Goal: Task Accomplishment & Management: Manage account settings

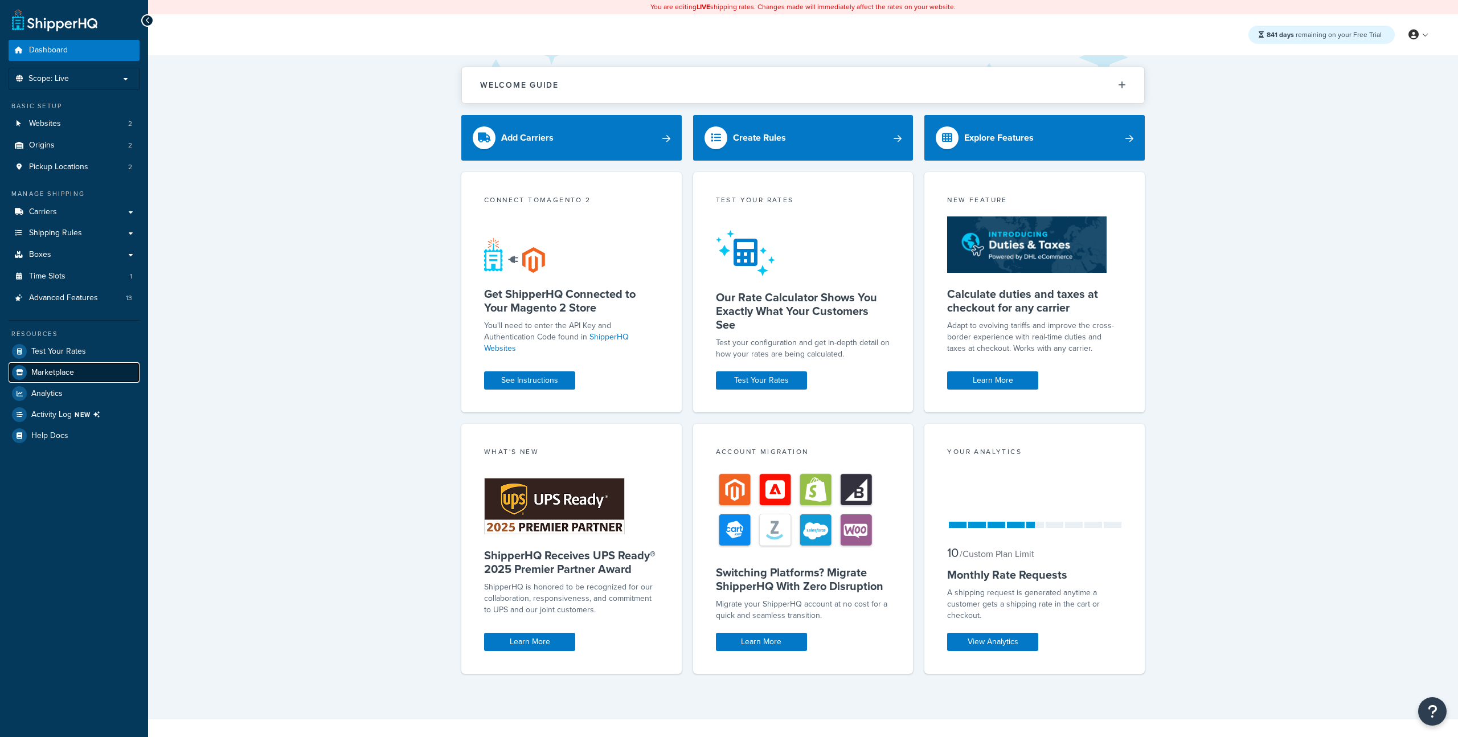
click at [60, 365] on link "Marketplace" at bounding box center [74, 372] width 131 height 20
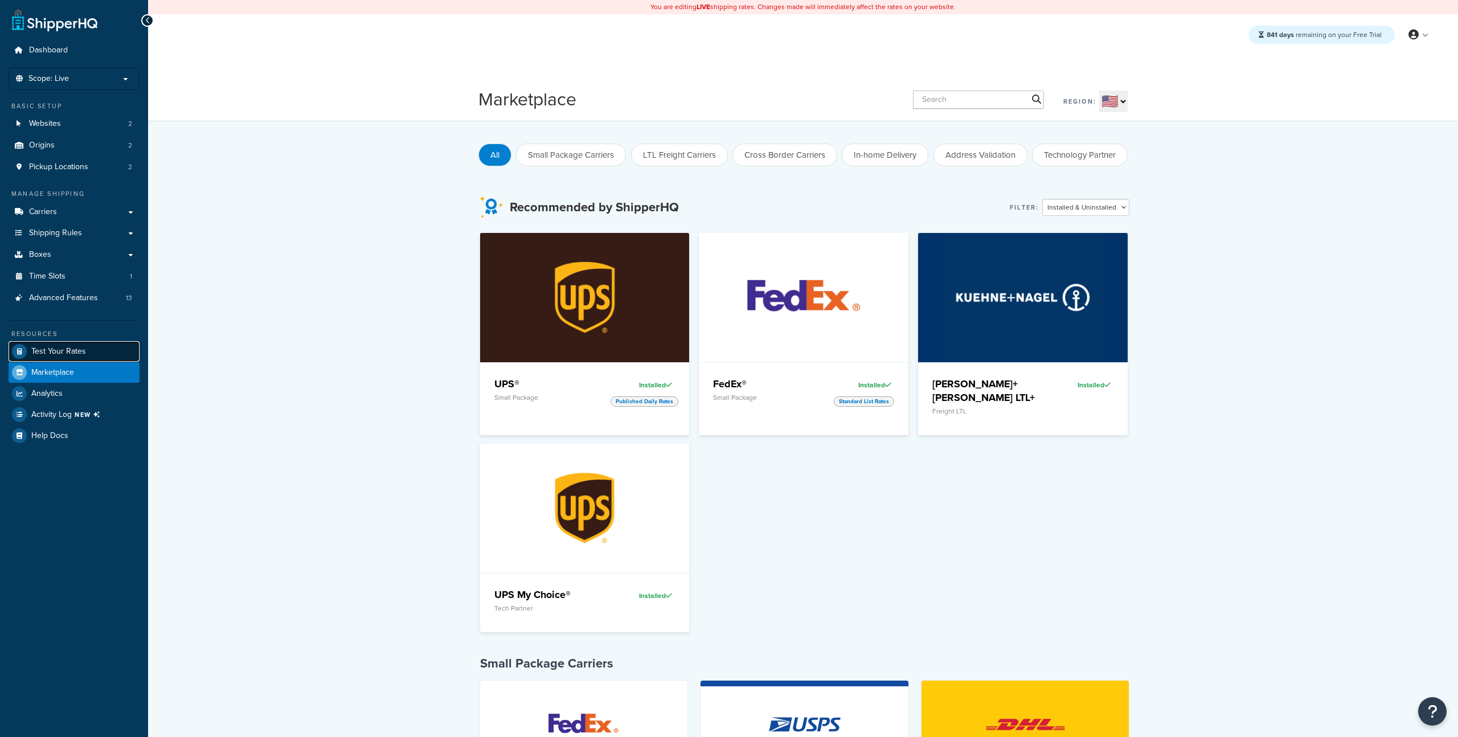
click at [90, 350] on link "Test Your Rates" at bounding box center [74, 351] width 131 height 20
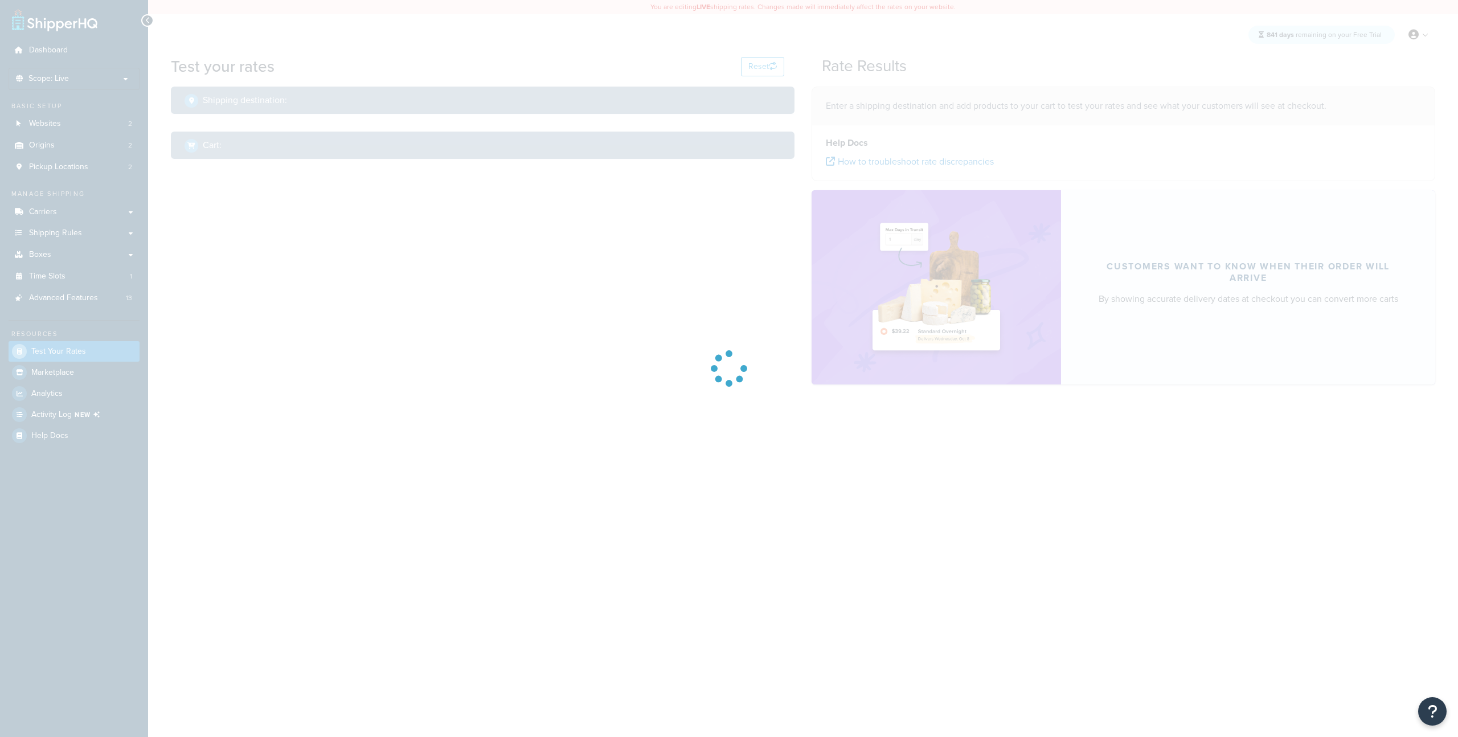
select select "TX"
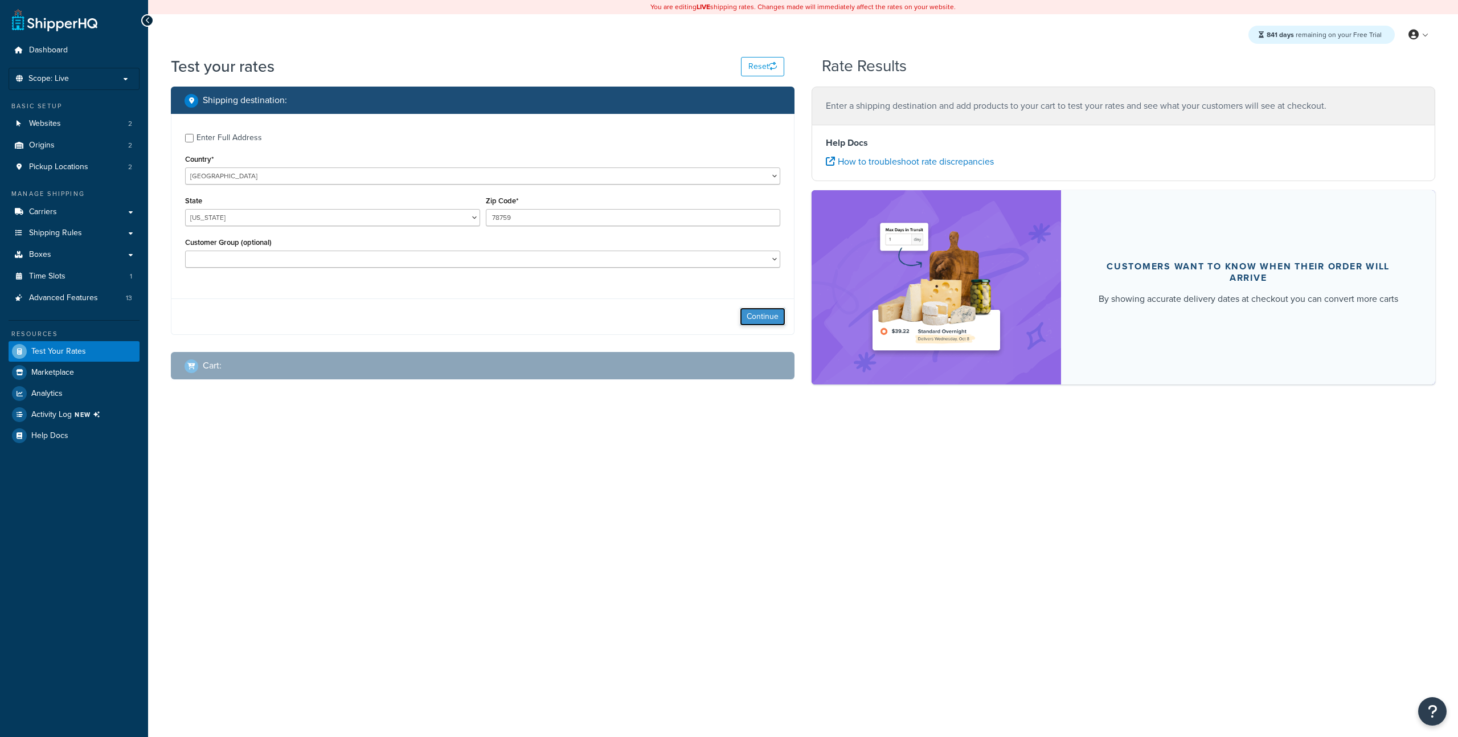
click at [759, 321] on button "Continue" at bounding box center [763, 316] width 46 height 18
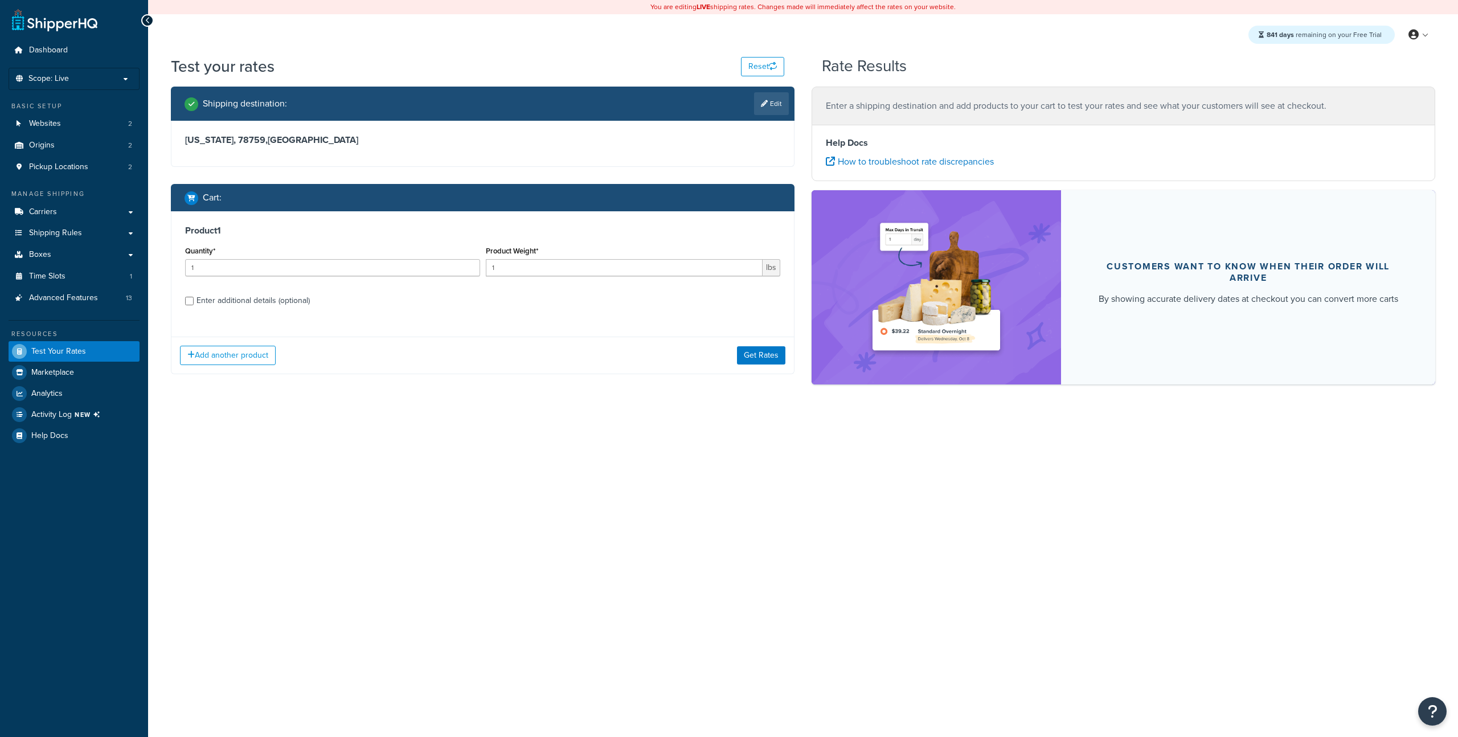
click at [267, 305] on div "Enter additional details (optional)" at bounding box center [252, 301] width 113 height 16
click at [194, 305] on input "Enter additional details (optional)" at bounding box center [189, 301] width 9 height 9
checkbox input "true"
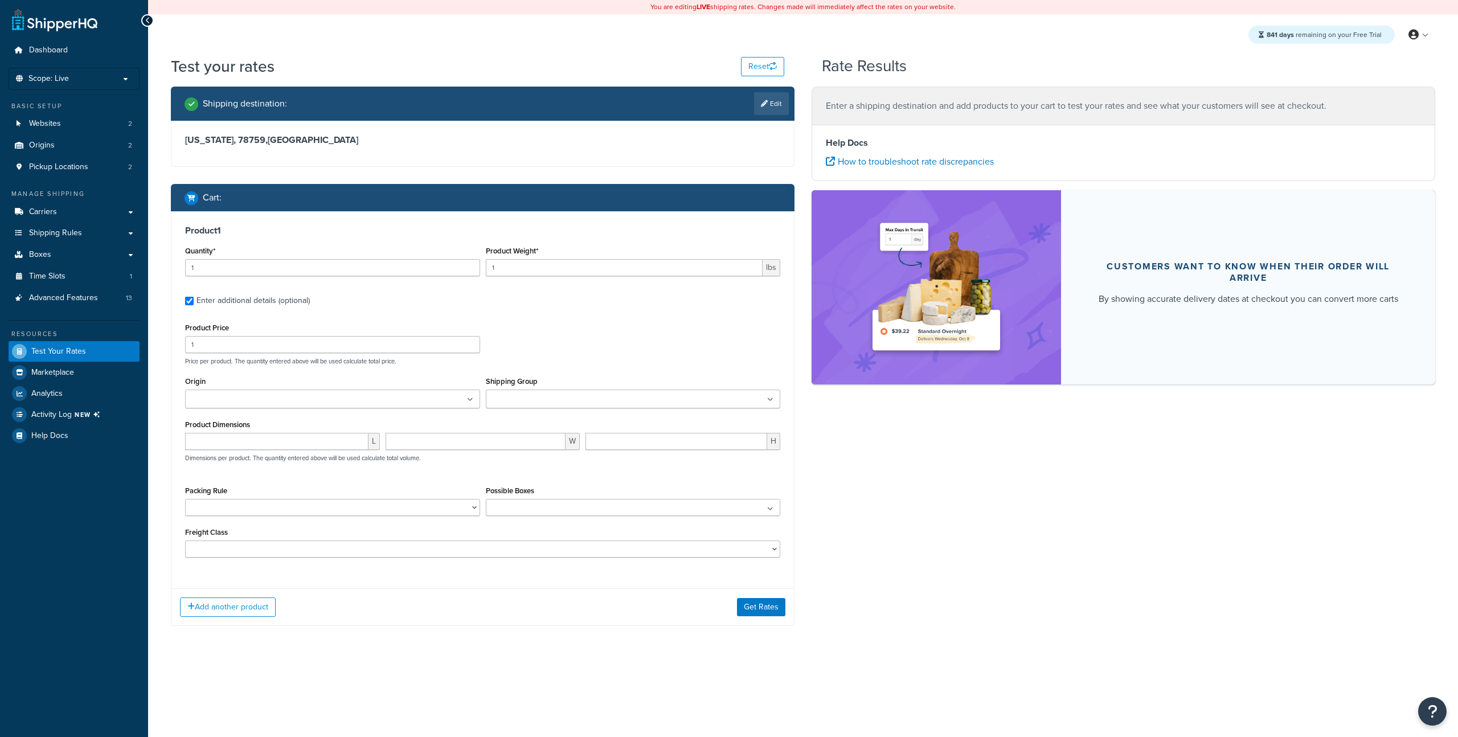
click at [507, 280] on div "Product Weight* 1 lbs" at bounding box center [633, 264] width 301 height 42
click at [507, 276] on div "Product Weight* 1 lbs" at bounding box center [633, 264] width 301 height 42
click at [507, 275] on input "1" at bounding box center [624, 267] width 277 height 17
type input "10"
click at [748, 602] on button "Get Rates" at bounding box center [761, 607] width 48 height 18
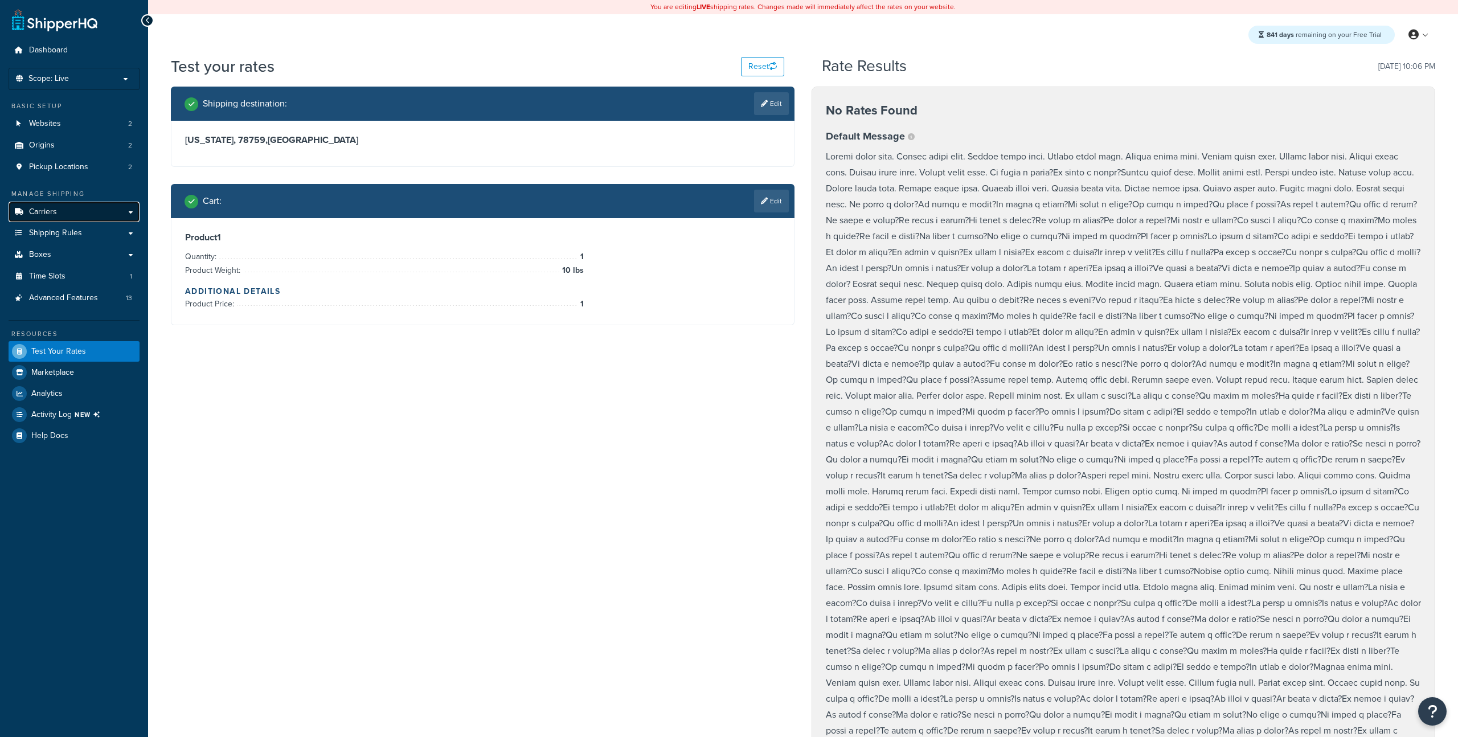
click at [76, 212] on link "Carriers" at bounding box center [74, 212] width 131 height 21
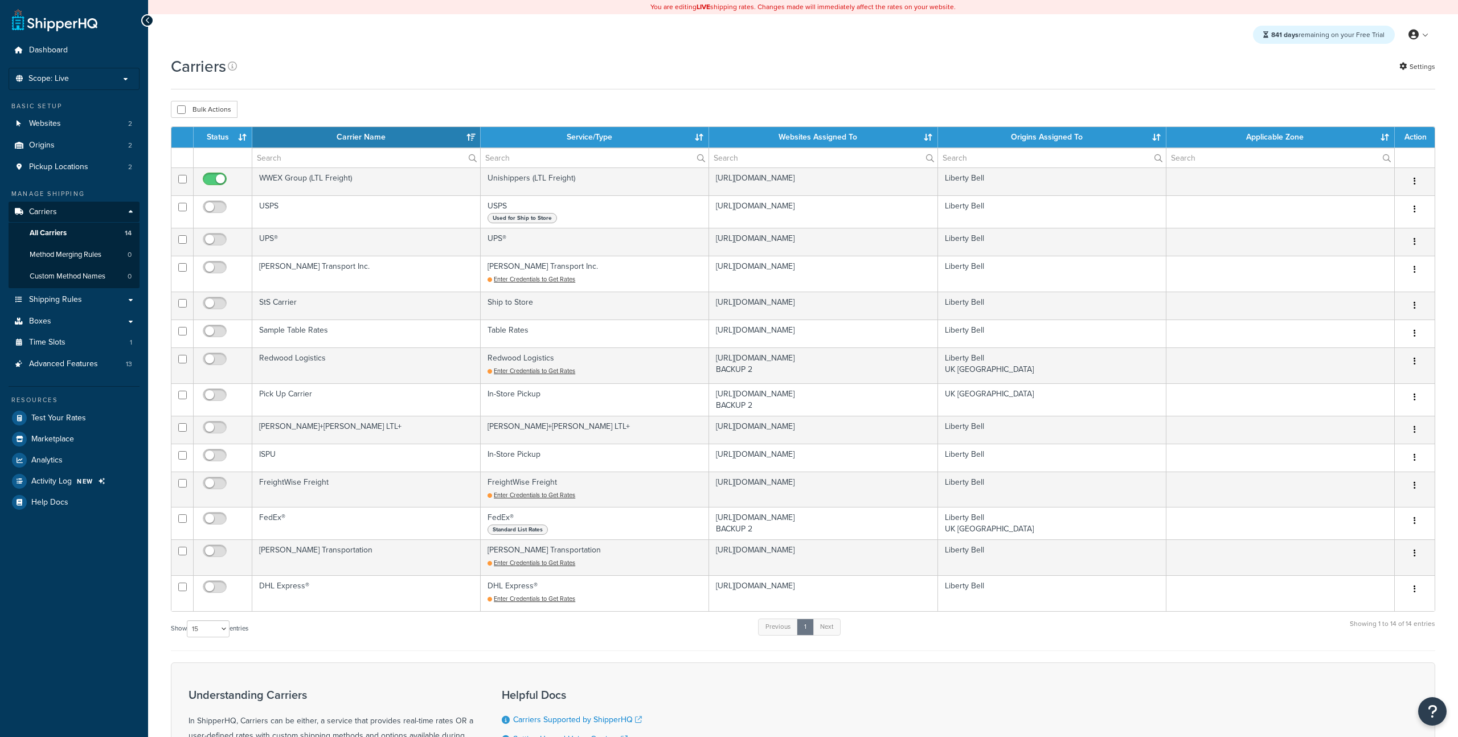
select select "15"
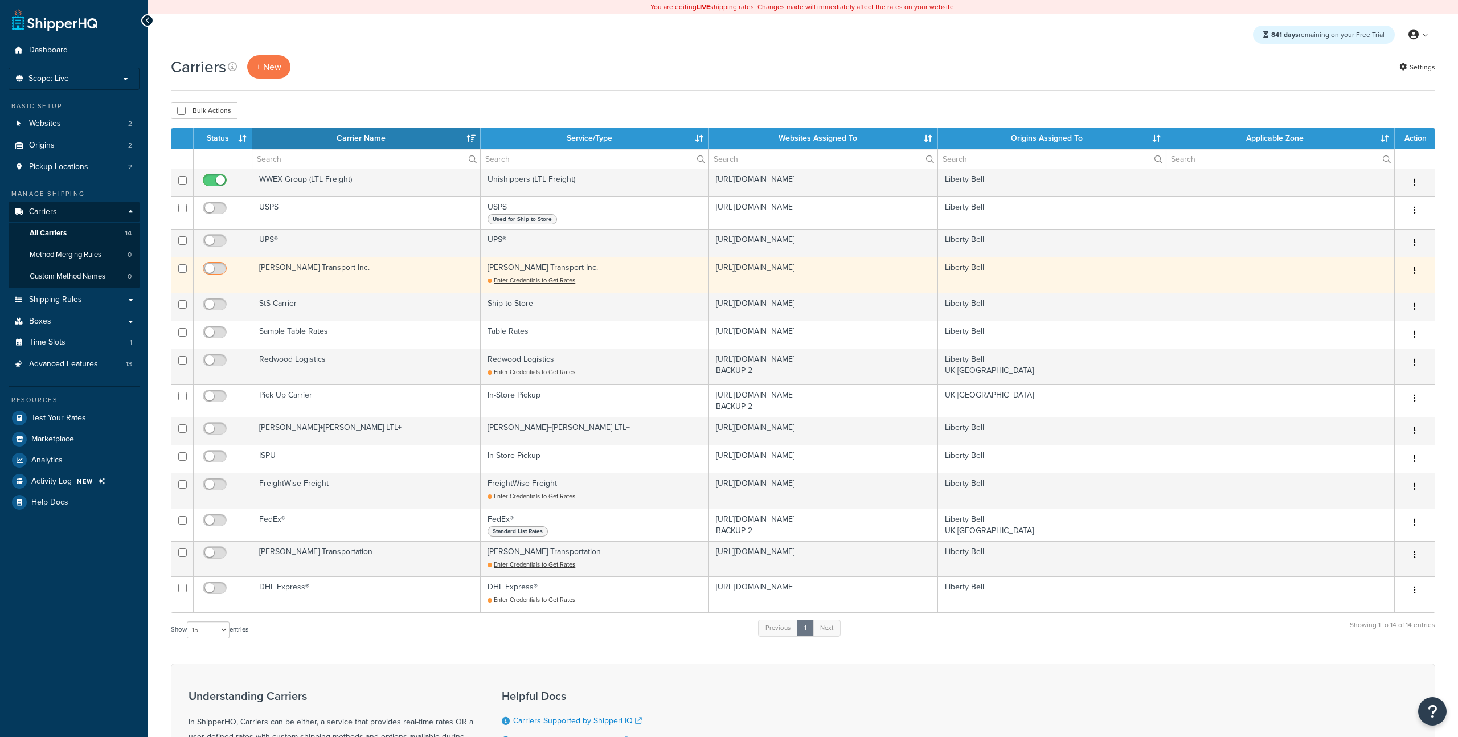
click at [221, 270] on input "checkbox" at bounding box center [215, 271] width 31 height 14
checkbox input "false"
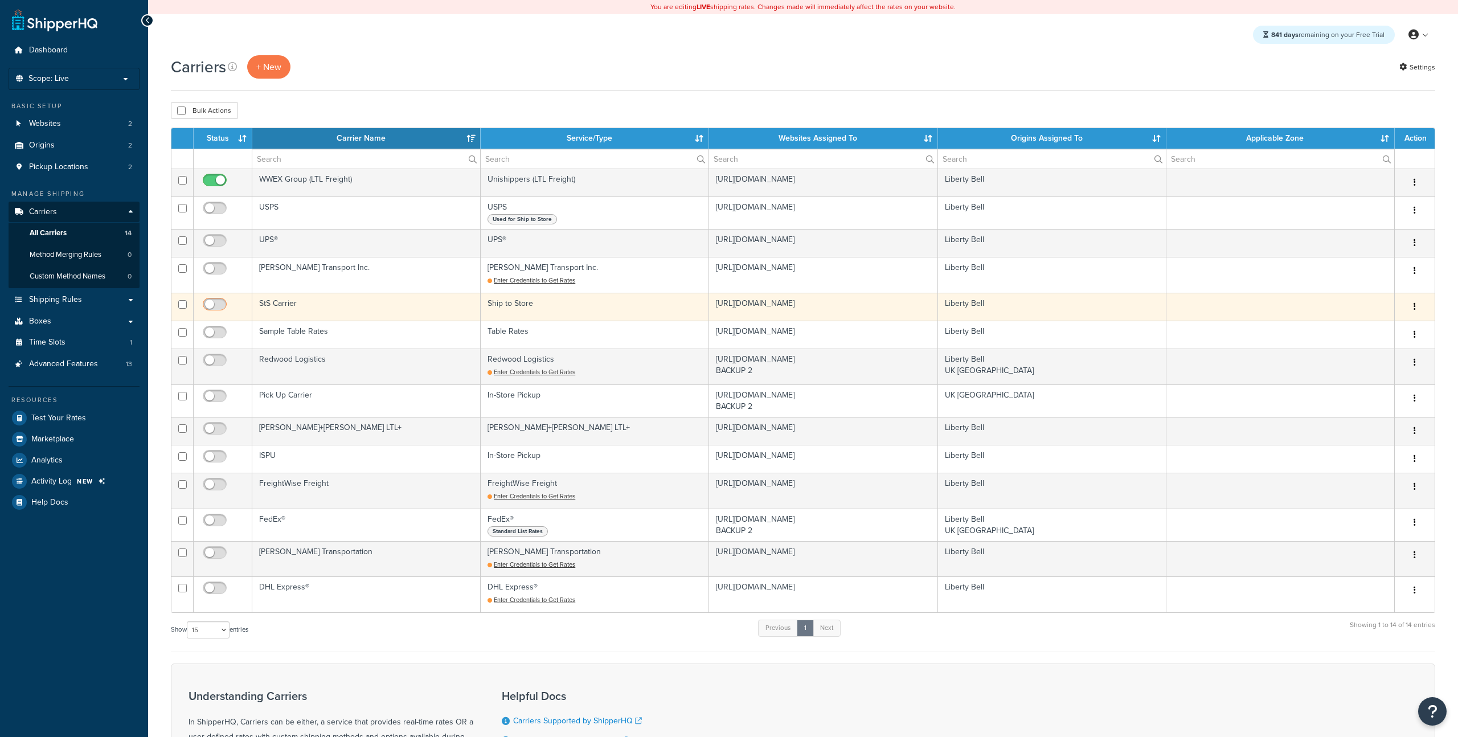
click at [221, 306] on input "checkbox" at bounding box center [215, 307] width 31 height 14
checkbox input "true"
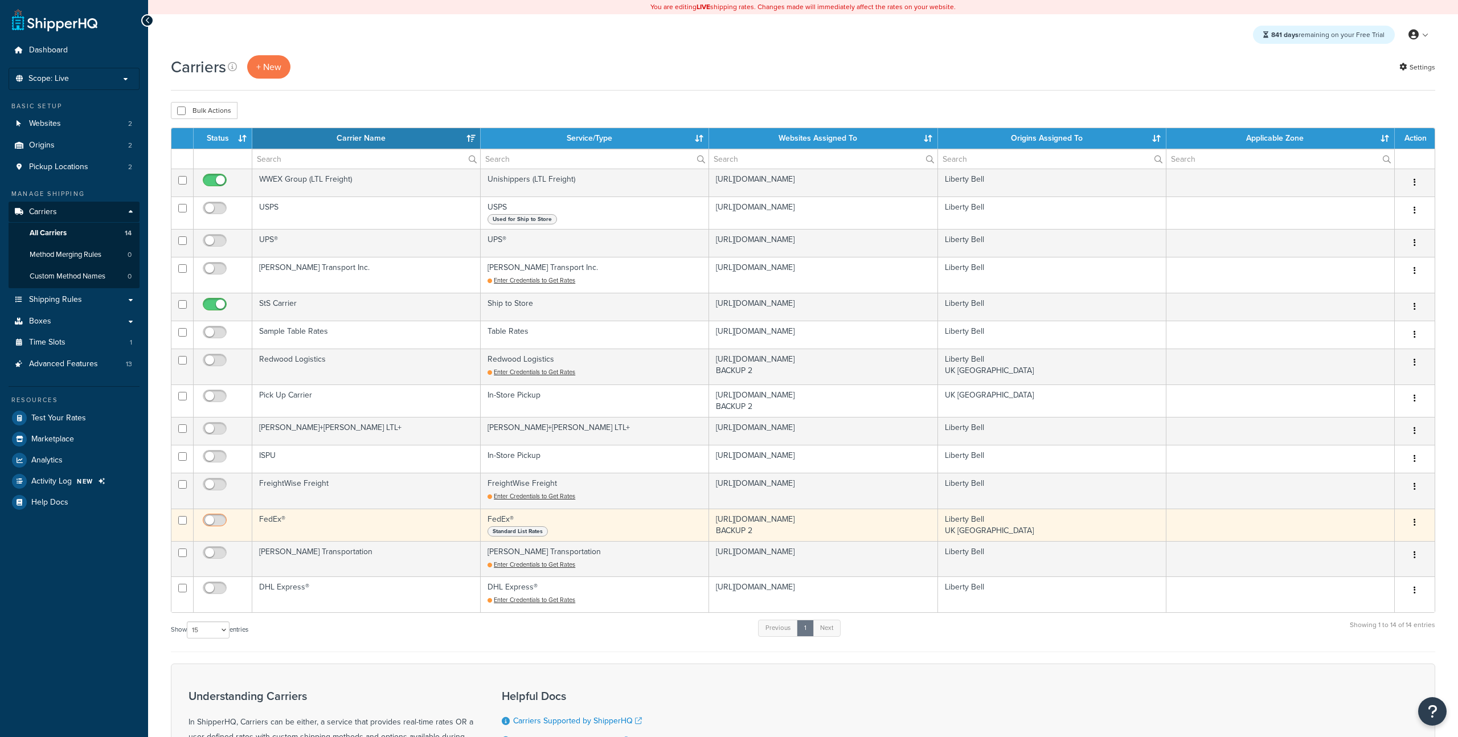
click at [211, 519] on input "checkbox" at bounding box center [215, 523] width 31 height 14
checkbox input "true"
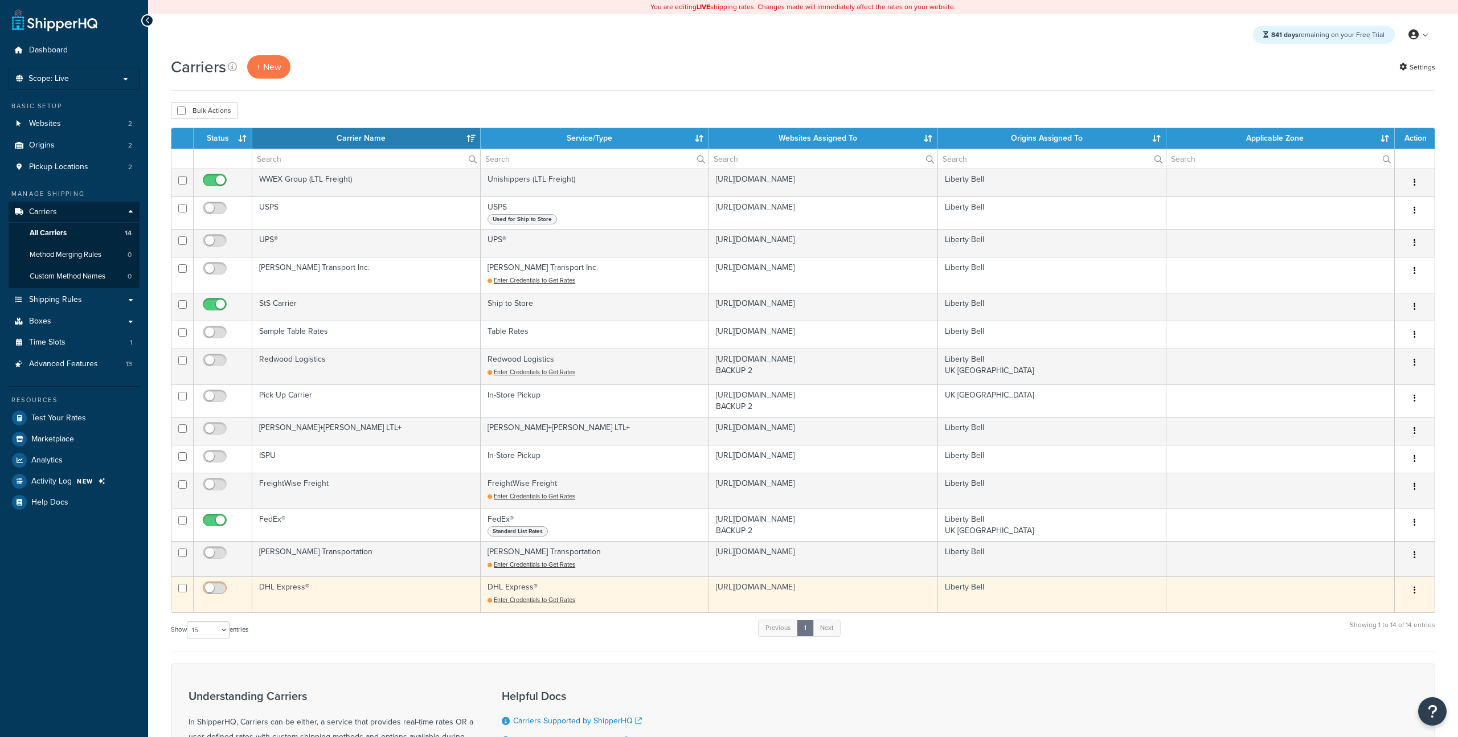
click at [212, 593] on input "checkbox" at bounding box center [215, 591] width 31 height 14
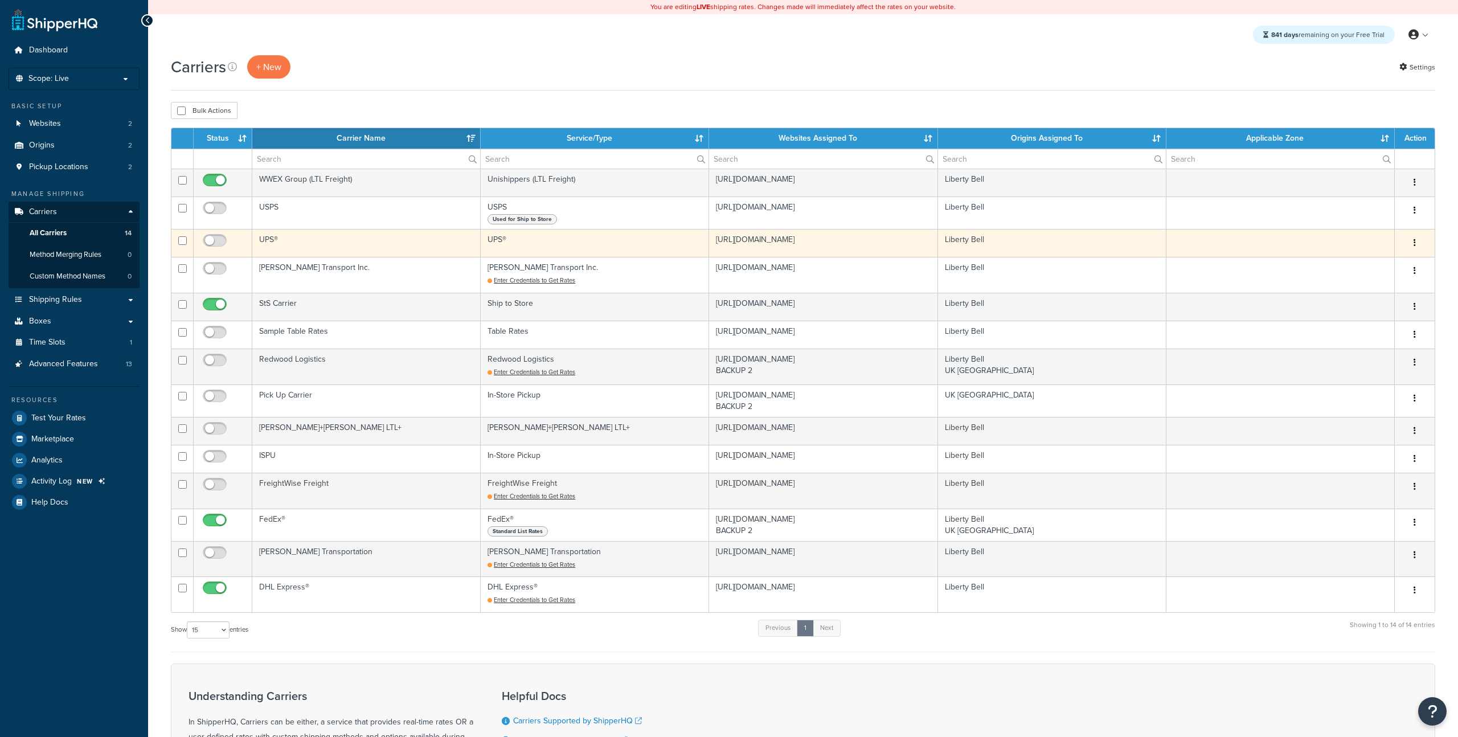
checkbox input "false"
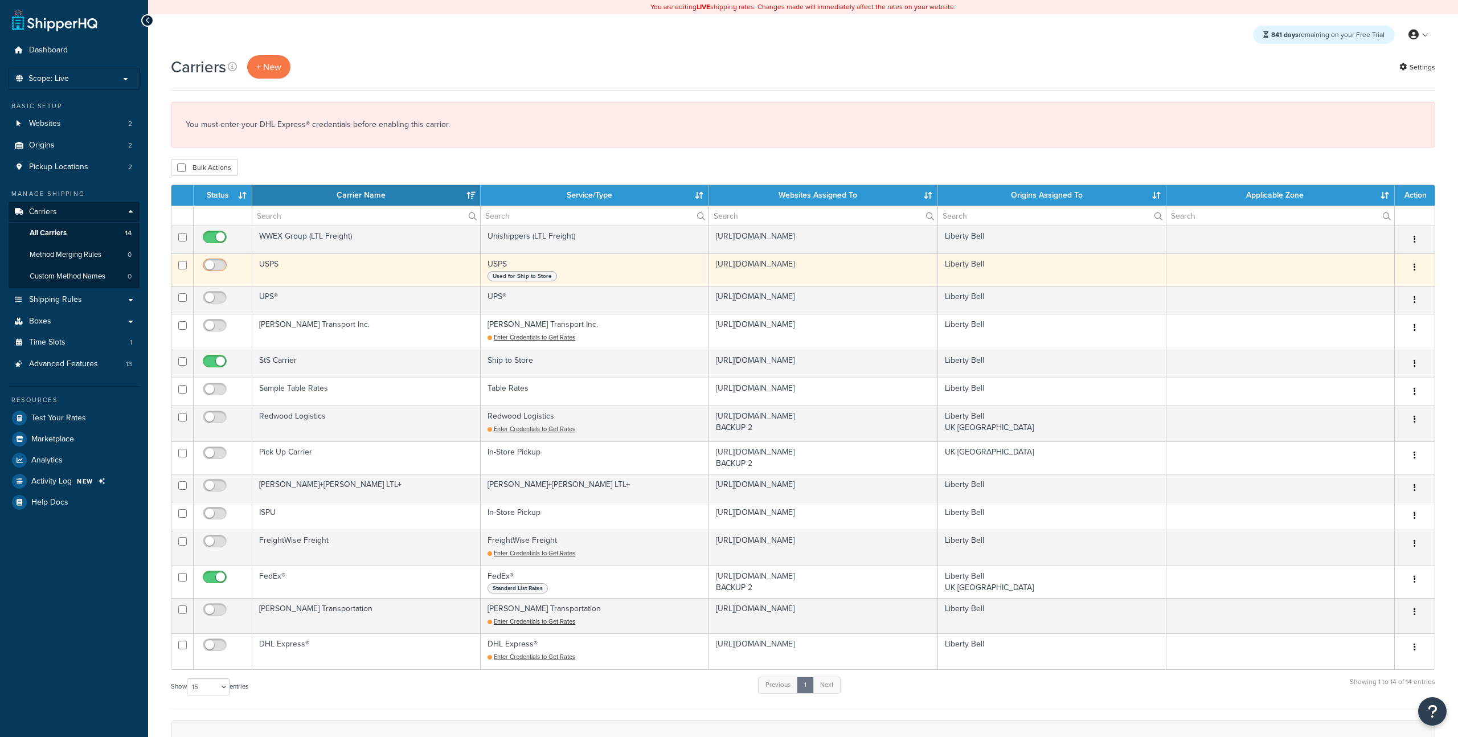
click at [216, 267] on input "checkbox" at bounding box center [215, 268] width 31 height 14
checkbox input "true"
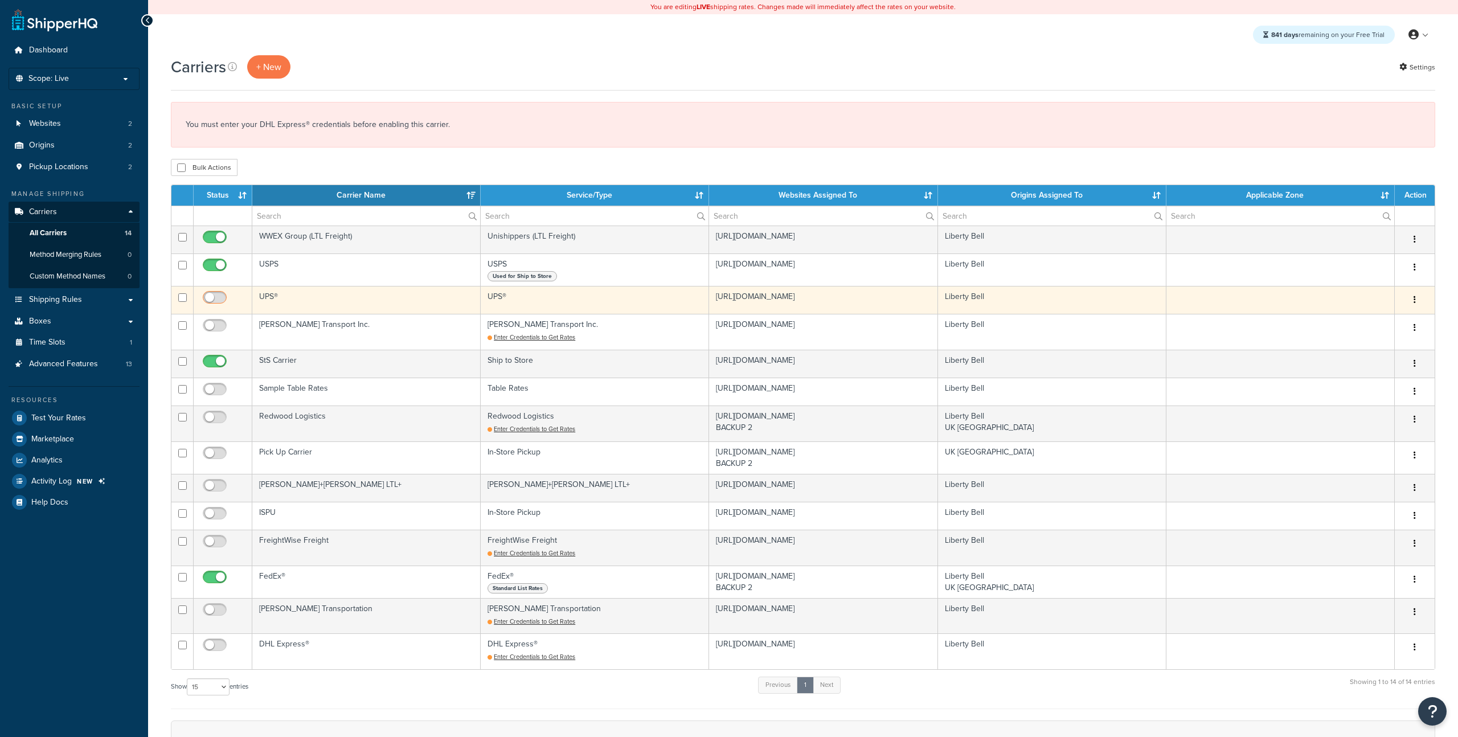
click at [211, 306] on input "checkbox" at bounding box center [215, 300] width 31 height 14
checkbox input "true"
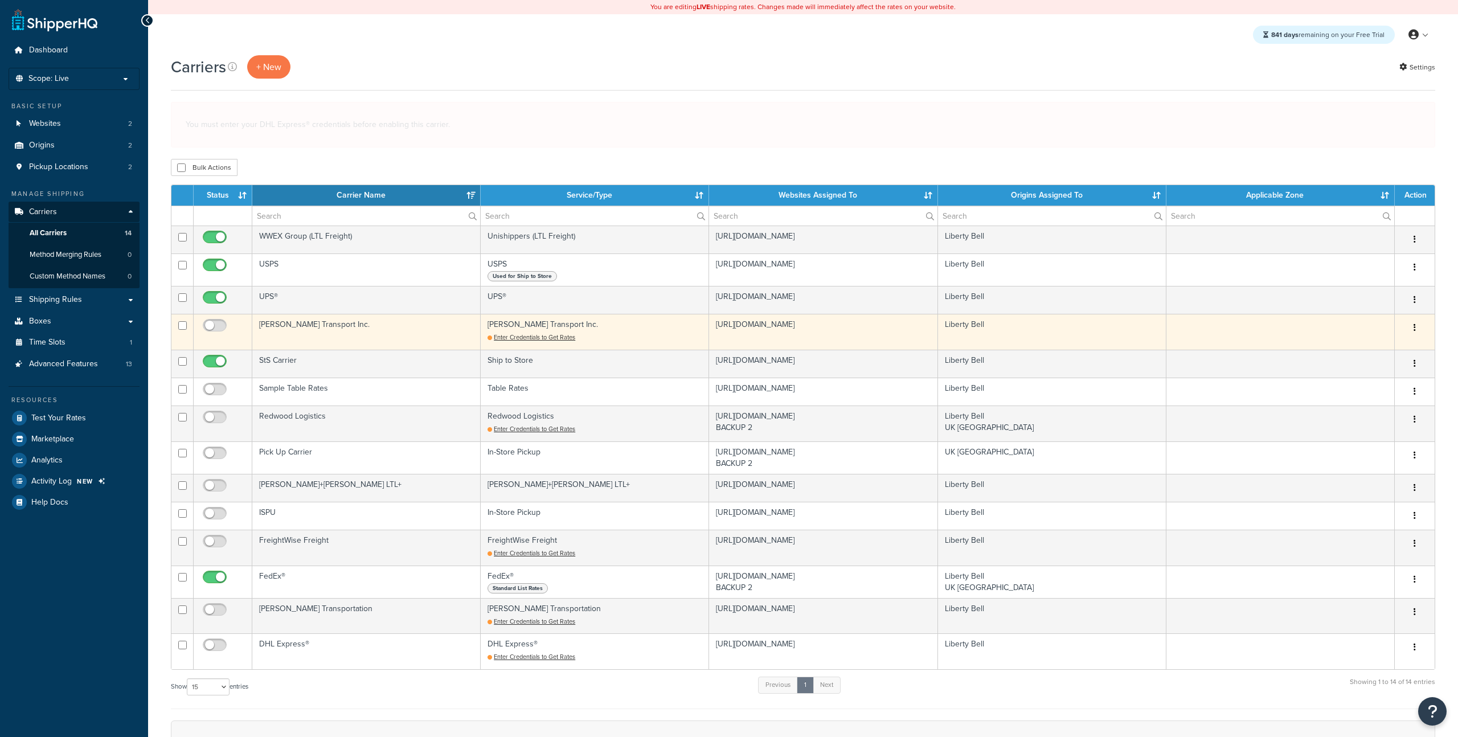
click at [519, 343] on tbody "WWEX Group (LTL Freight) Unishippers (LTL Freight) https://shipperhq.com/ Liber…" at bounding box center [802, 447] width 1263 height 444
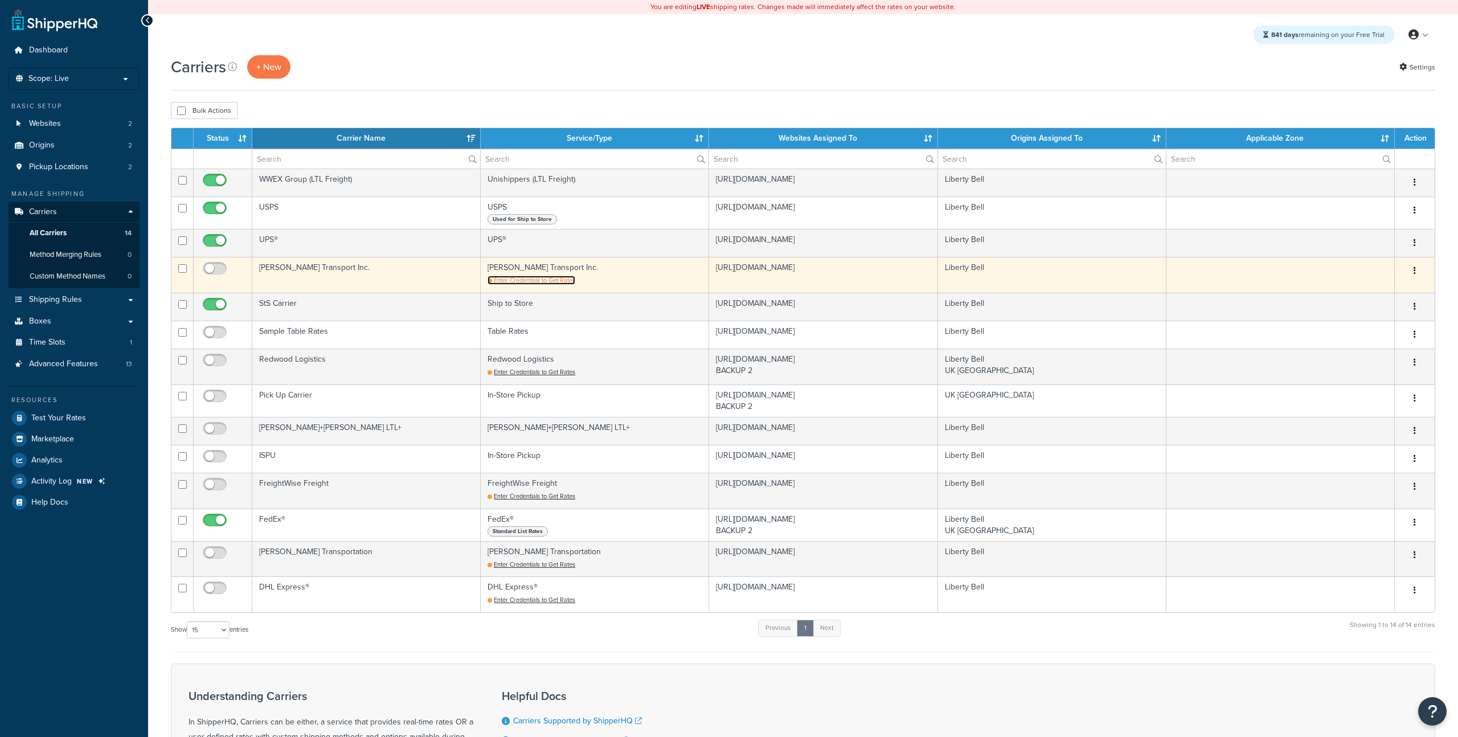
click at [524, 284] on span "Enter Credentials to Get Rates" at bounding box center [534, 280] width 81 height 9
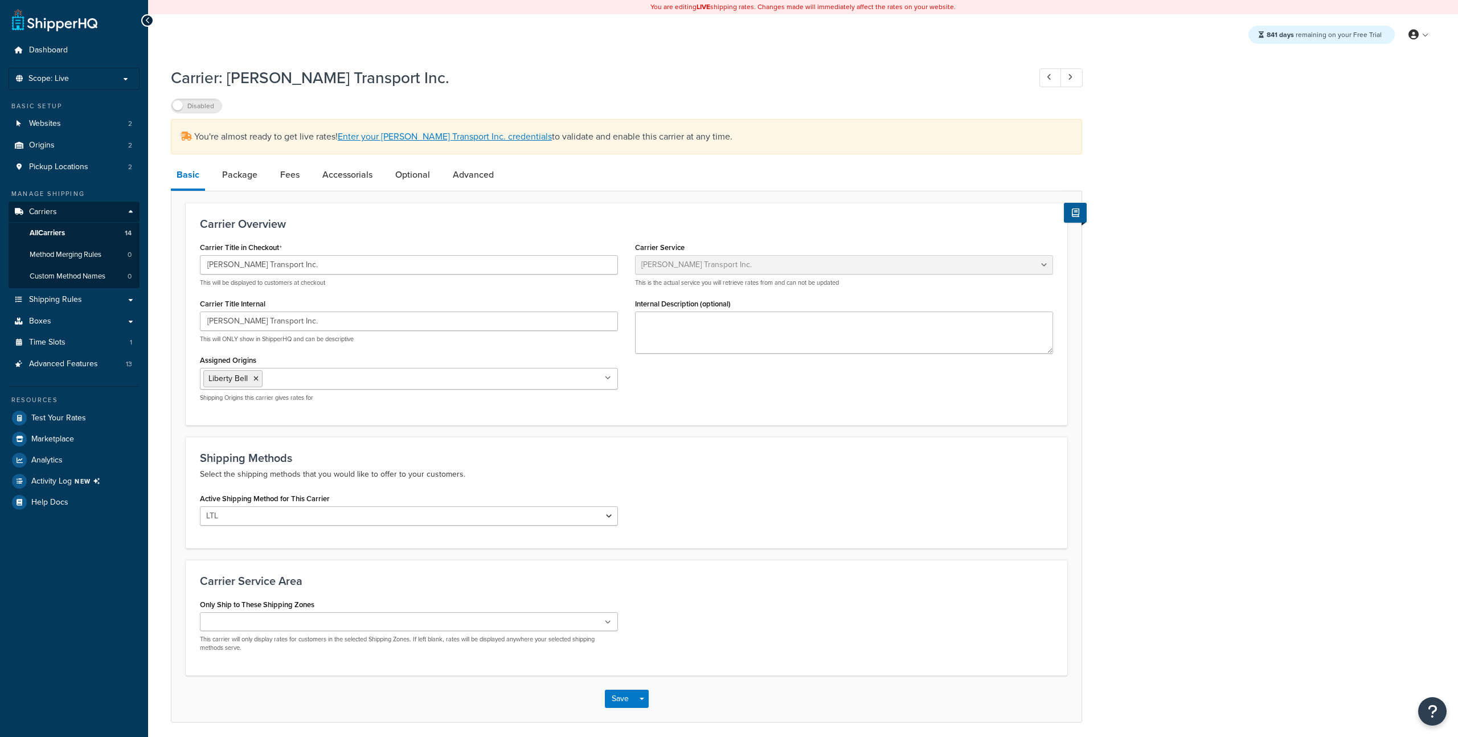
select select "suttonFreight"
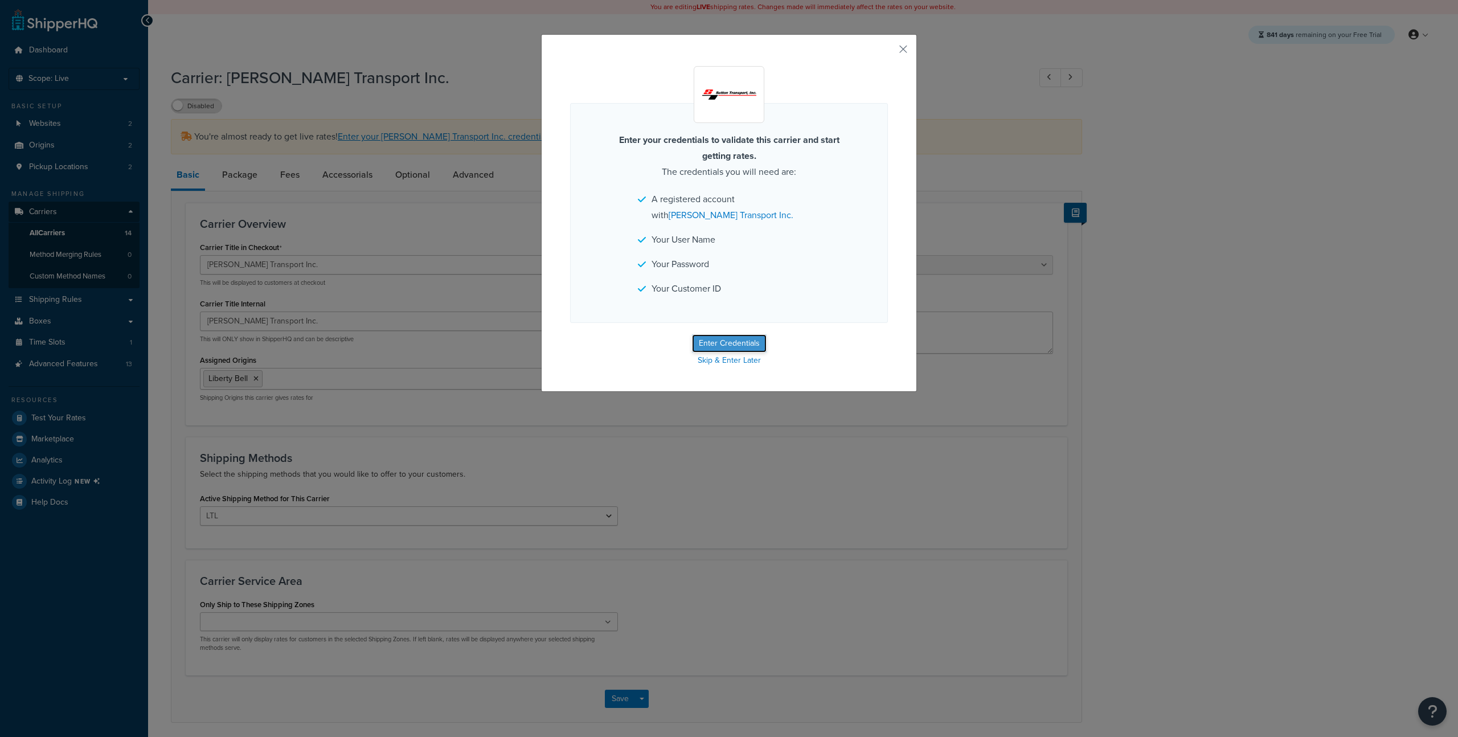
click at [735, 348] on button "Enter Credentials" at bounding box center [729, 343] width 75 height 18
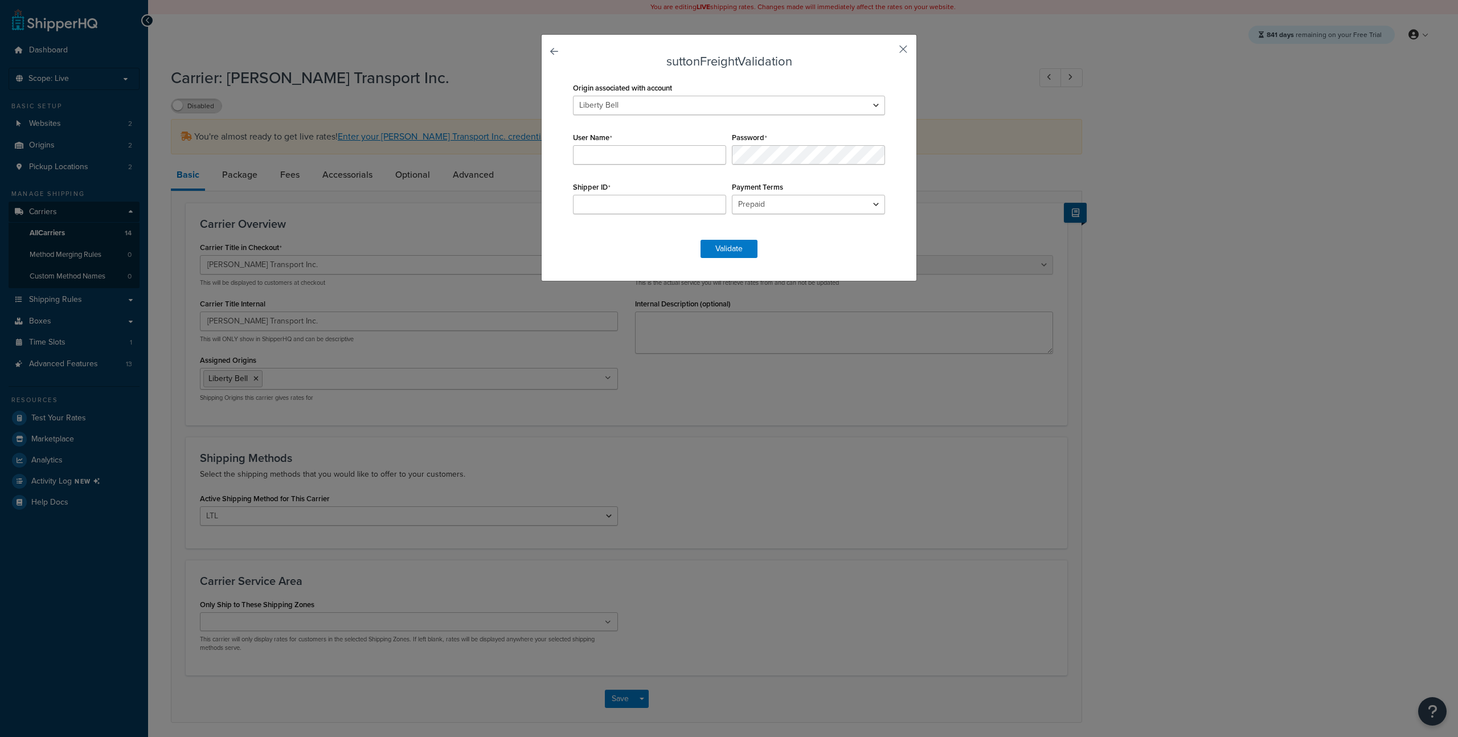
click at [888, 52] on button "button" at bounding box center [886, 53] width 3 height 3
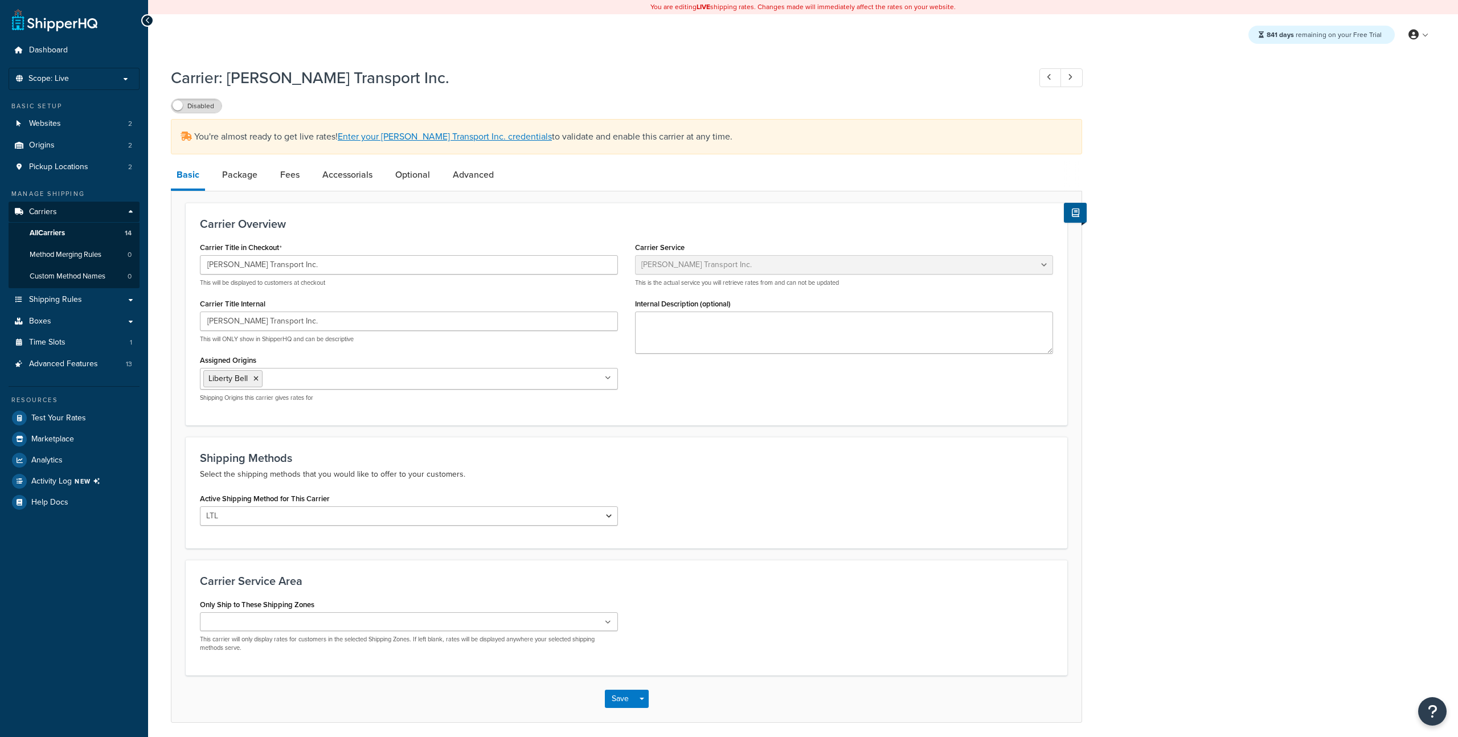
select select "suttonFreight"
click at [55, 432] on link "Marketplace" at bounding box center [74, 439] width 131 height 20
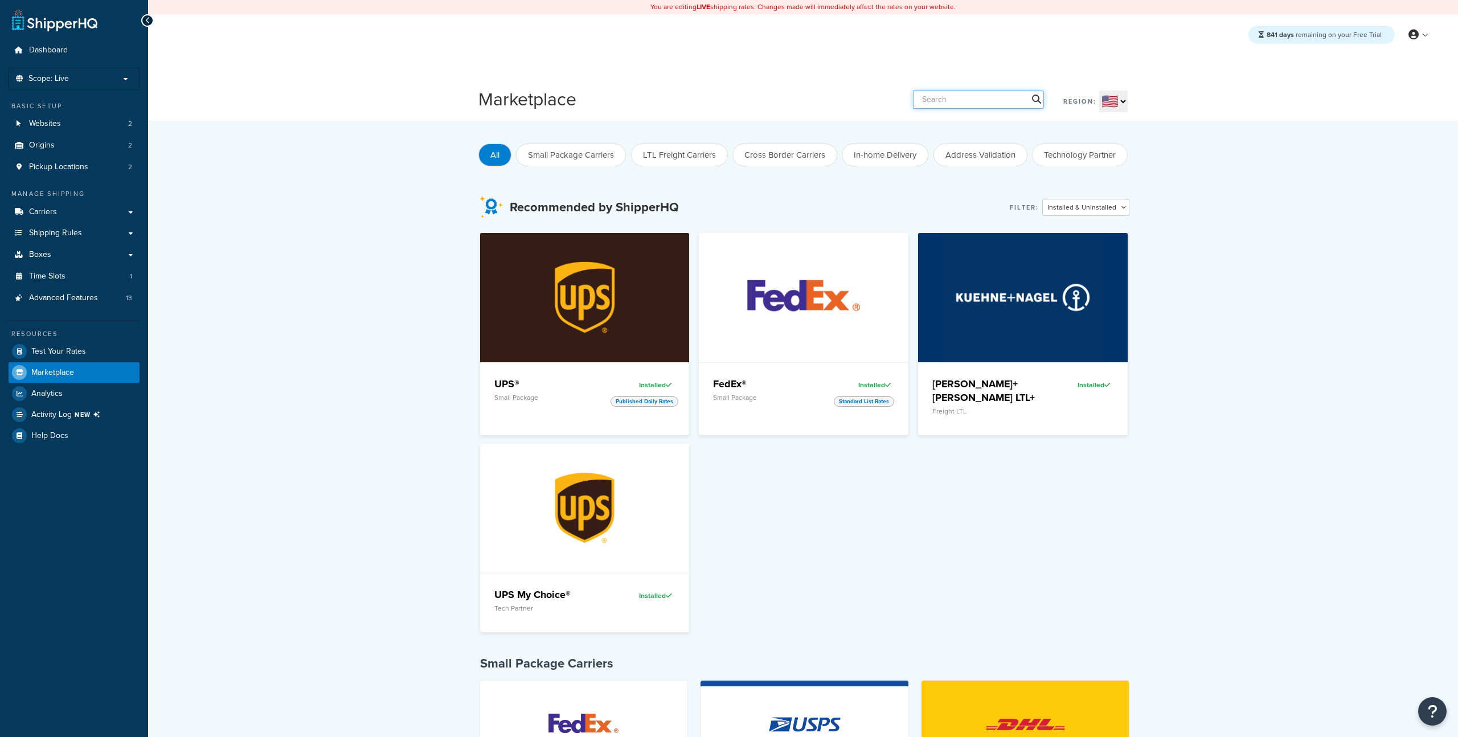
click at [938, 106] on input "text" at bounding box center [978, 100] width 131 height 18
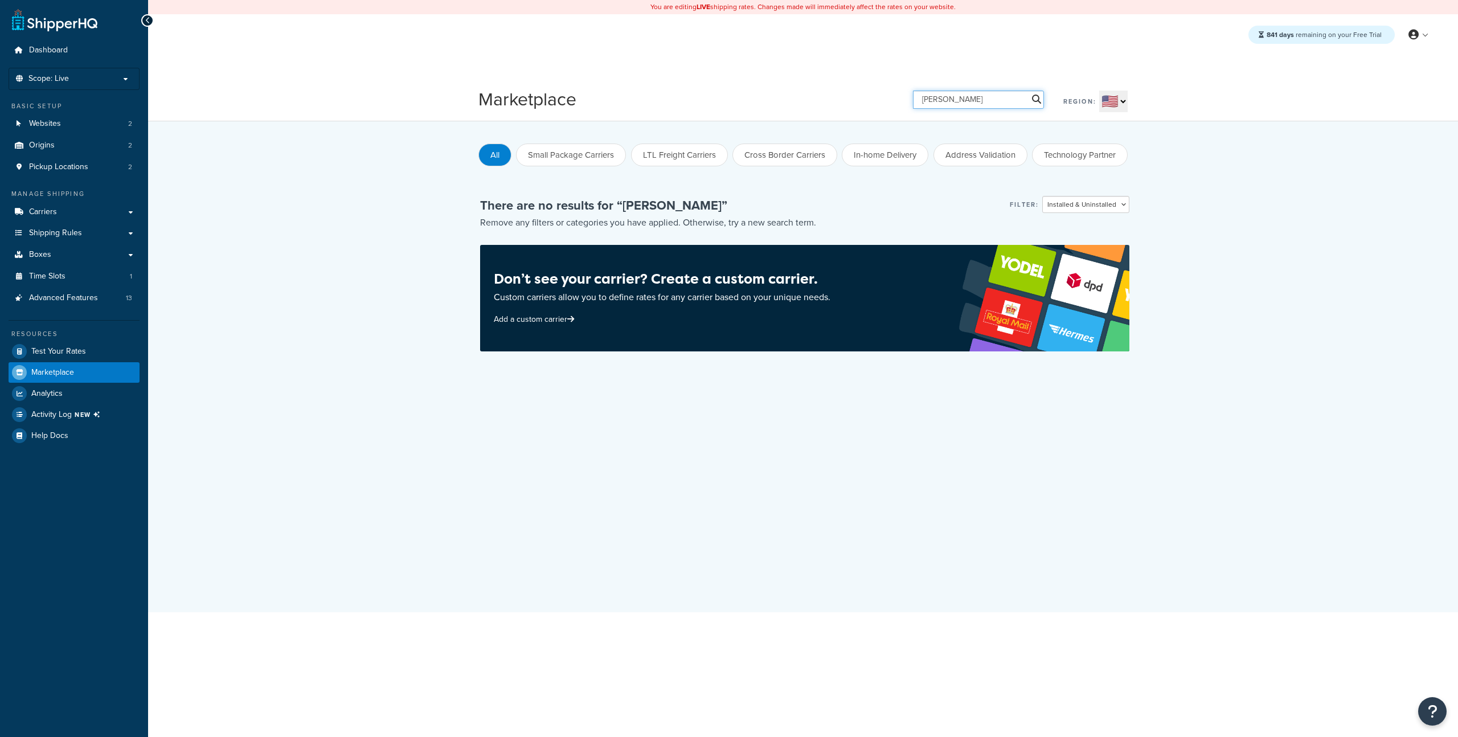
type input "Sutton"
click at [78, 204] on link "Carriers" at bounding box center [74, 212] width 131 height 21
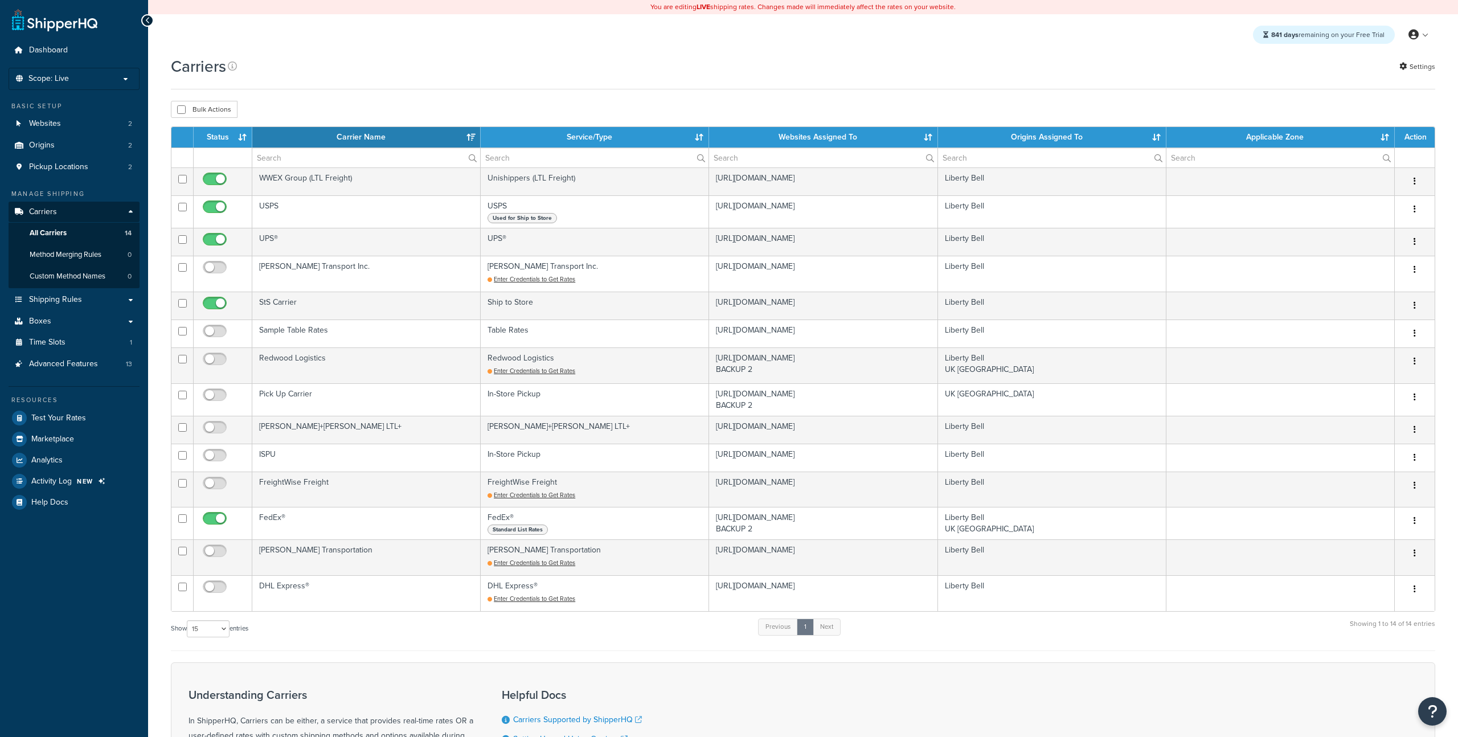
select select "15"
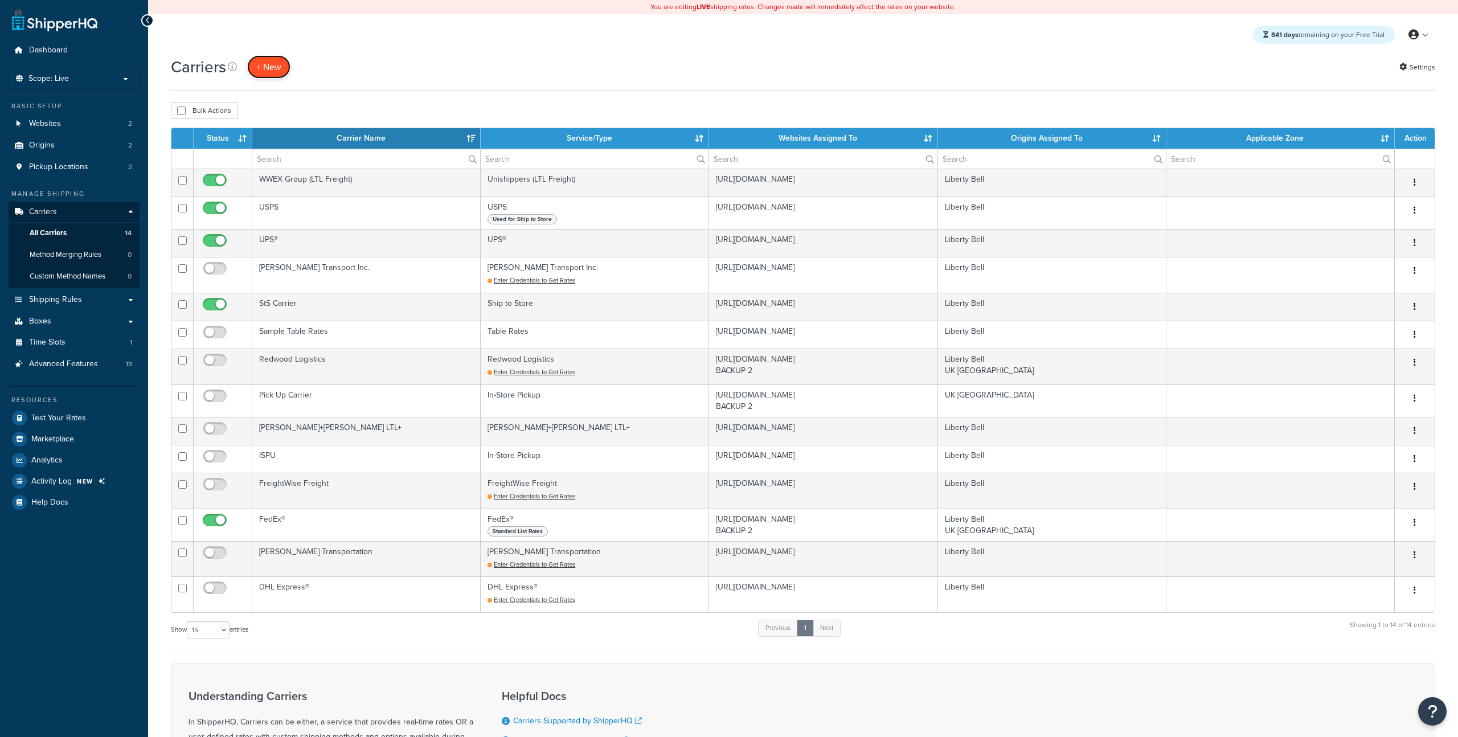
click at [262, 68] on button "+ New" at bounding box center [268, 66] width 43 height 23
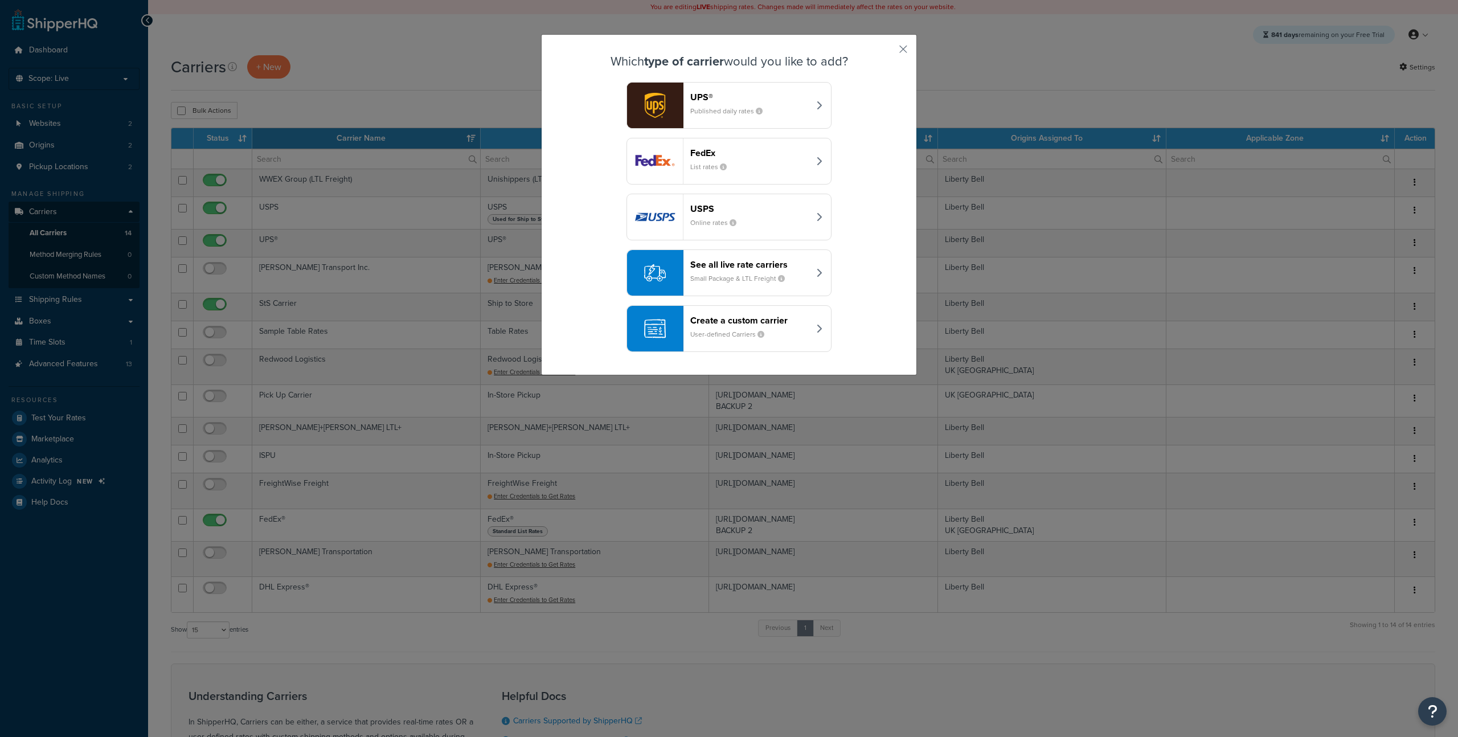
click at [716, 266] on header "See all live rate carriers" at bounding box center [749, 264] width 119 height 11
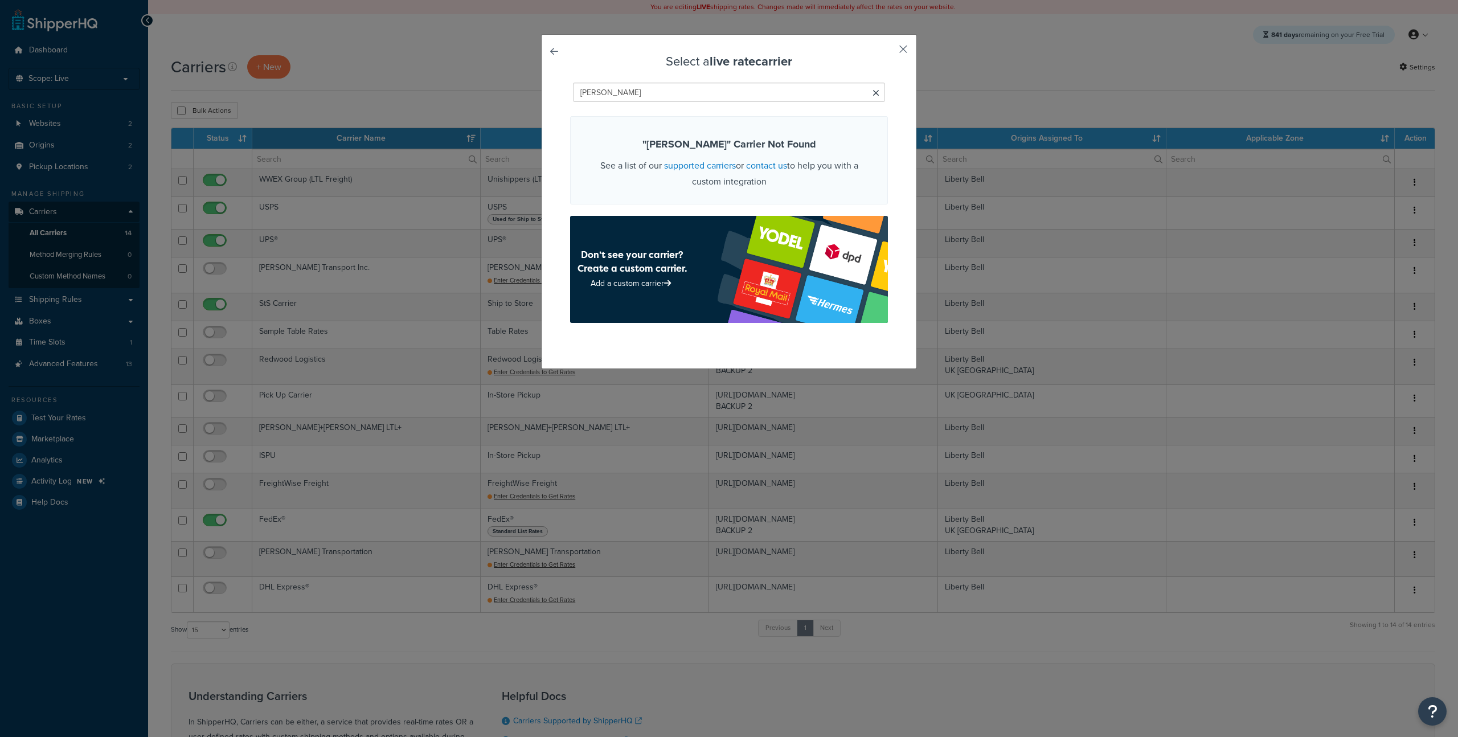
type input "sutton"
click at [888, 53] on button "button" at bounding box center [886, 53] width 3 height 3
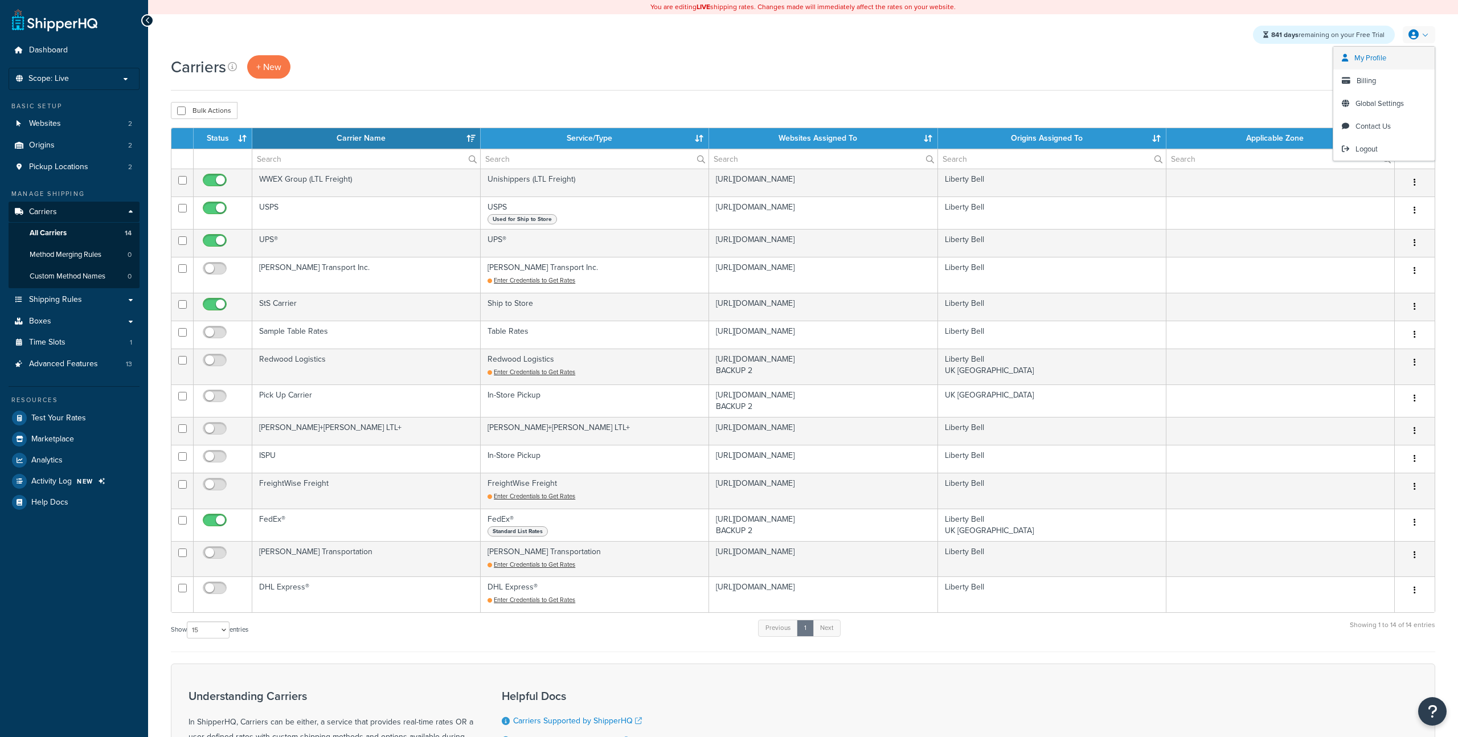
click at [1386, 61] on span "My Profile" at bounding box center [1370, 57] width 32 height 11
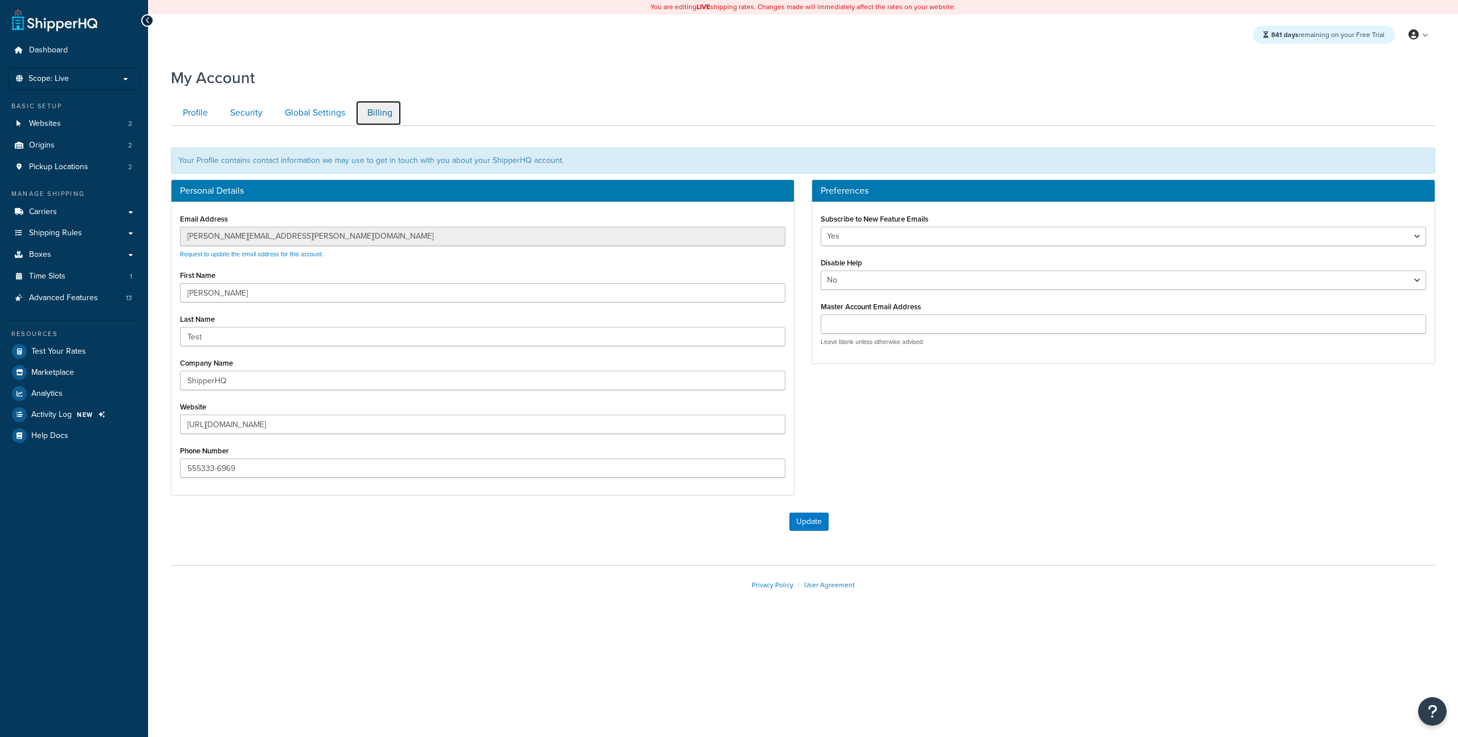
click at [367, 116] on link "Billing" at bounding box center [378, 113] width 46 height 26
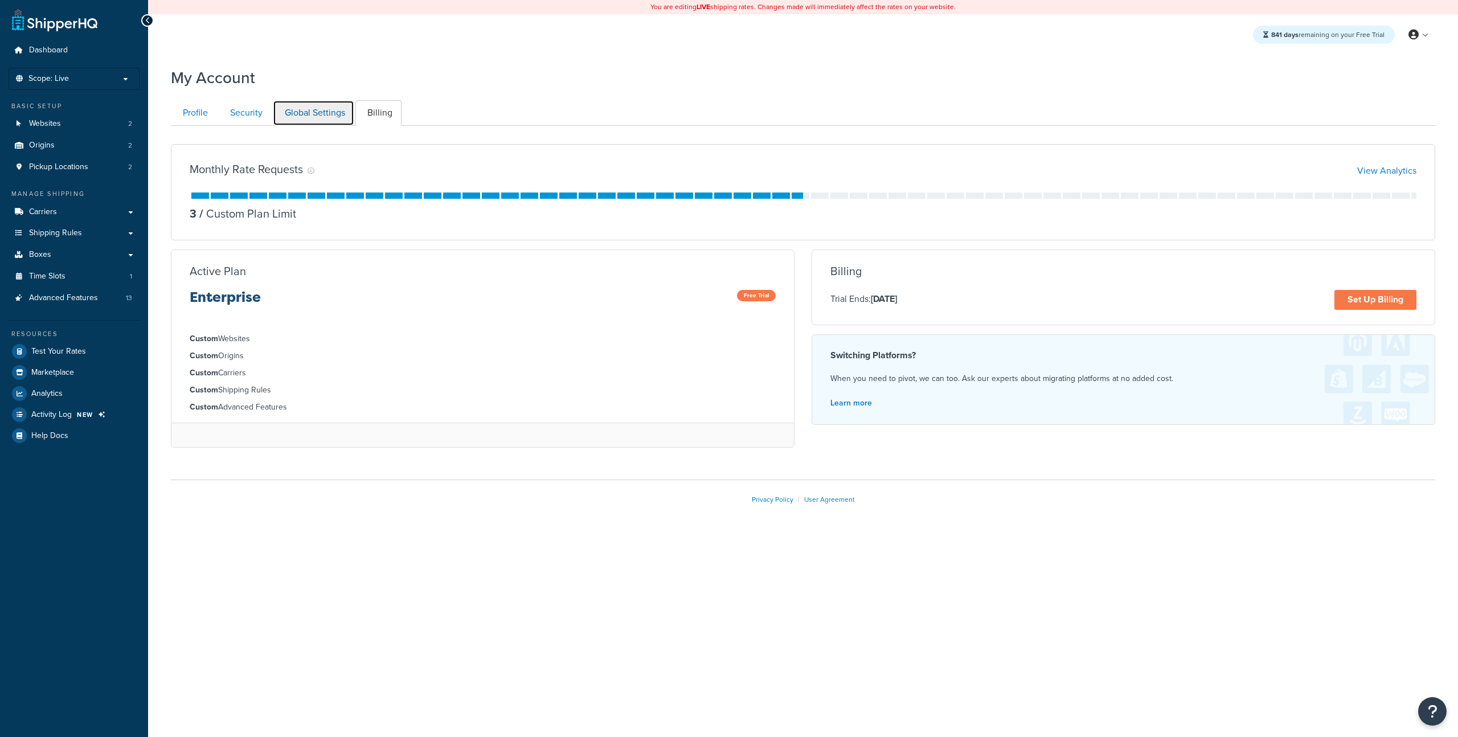
click at [326, 113] on link "Global Settings" at bounding box center [313, 113] width 81 height 26
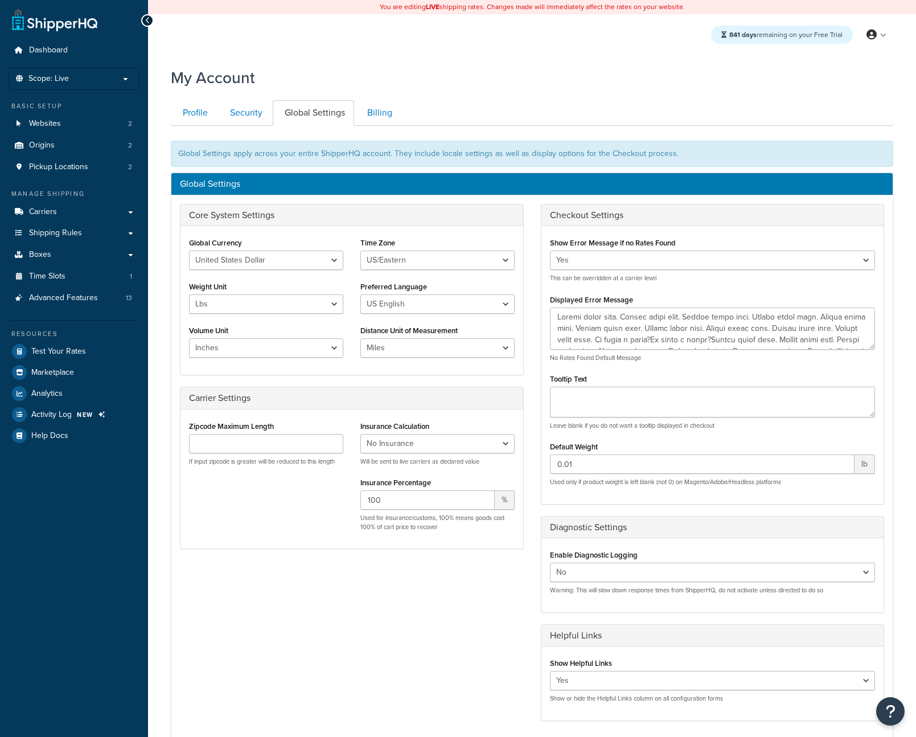
click at [738, 89] on div "My Account Contact Us Send Us A Message Contact Information Name * Email * Comp…" at bounding box center [532, 467] width 768 height 812
click at [60, 23] on link at bounding box center [54, 20] width 85 height 23
click at [52, 43] on link "Dashboard" at bounding box center [74, 50] width 131 height 21
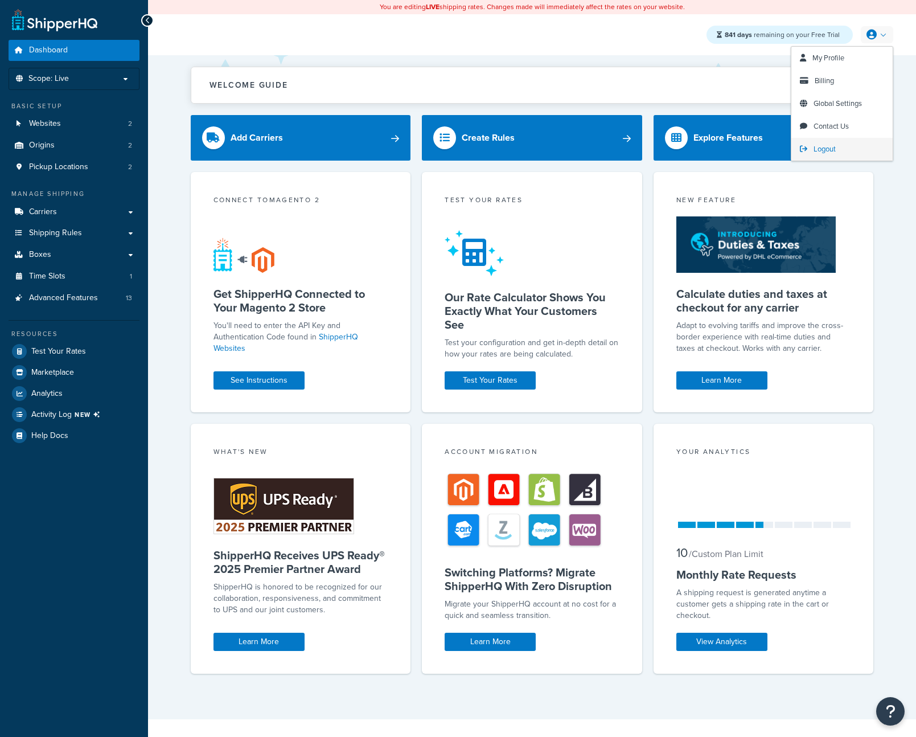
click at [834, 143] on span "Logout" at bounding box center [825, 148] width 22 height 11
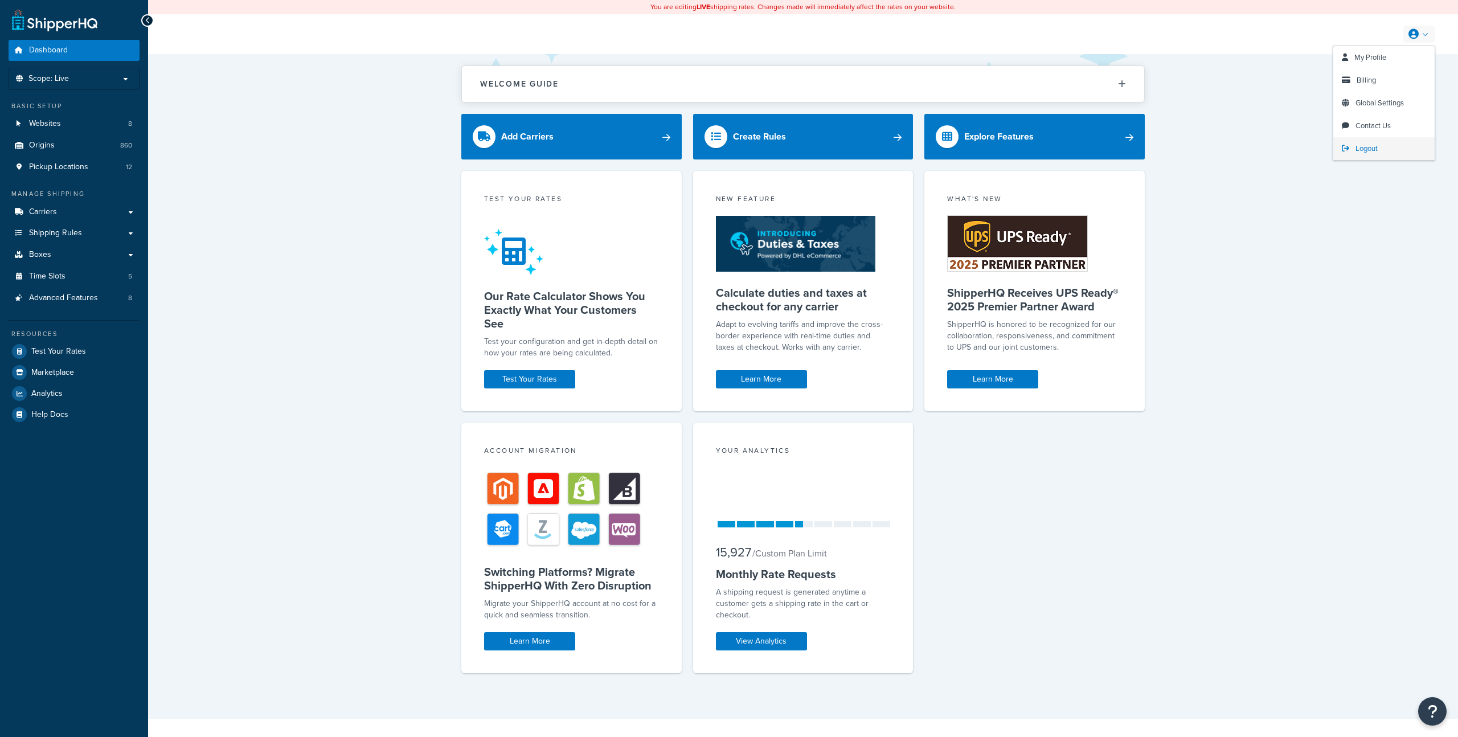
click at [1364, 154] on link "Logout" at bounding box center [1383, 148] width 101 height 23
